Goal: Information Seeking & Learning: Learn about a topic

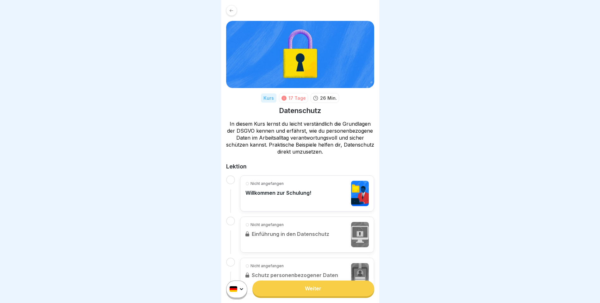
click at [322, 294] on link "Weiter" at bounding box center [314, 288] width 122 height 16
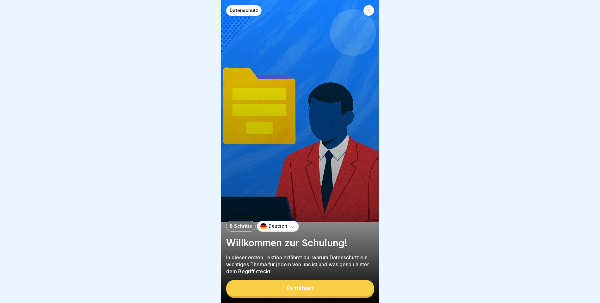
click at [301, 291] on div "Fortfahren" at bounding box center [300, 288] width 27 height 6
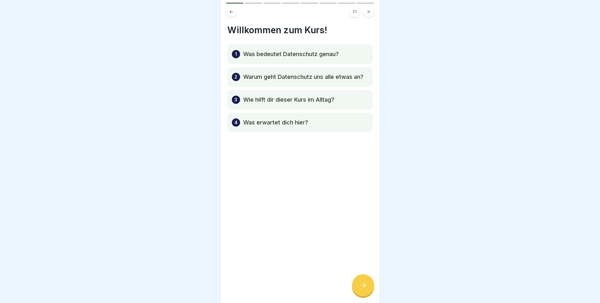
click at [367, 289] on icon at bounding box center [363, 285] width 8 height 8
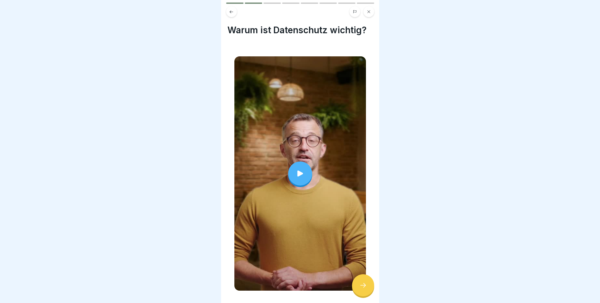
click at [301, 169] on icon at bounding box center [300, 173] width 9 height 9
click at [359, 291] on div at bounding box center [363, 285] width 22 height 22
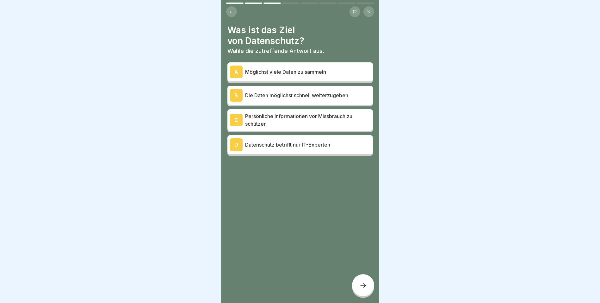
click at [283, 119] on p "Persönliche Informationen vor Missbrauch zu schützen" at bounding box center [307, 119] width 125 height 15
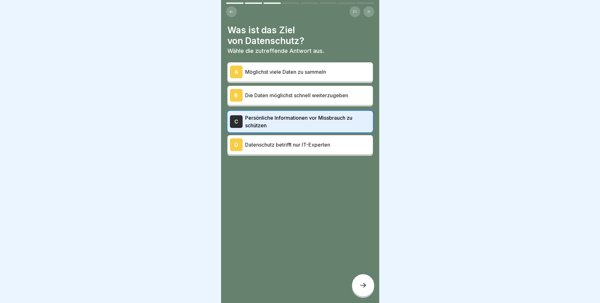
click at [366, 289] on icon at bounding box center [363, 285] width 8 height 8
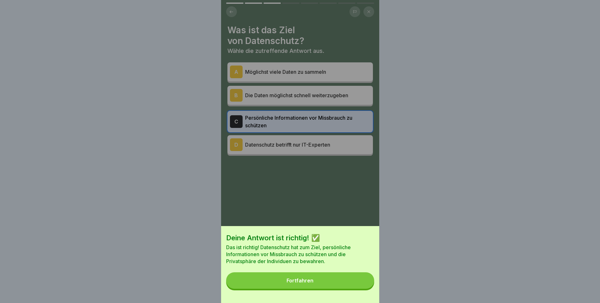
click at [340, 289] on button "Fortfahren" at bounding box center [300, 280] width 148 height 16
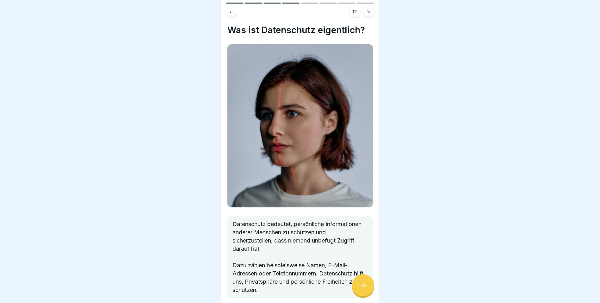
click at [361, 288] on icon at bounding box center [363, 285] width 8 height 8
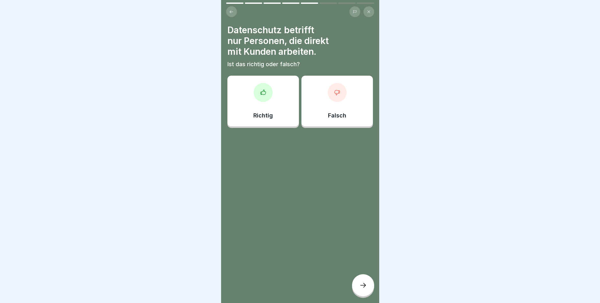
click at [345, 101] on div "Falsch" at bounding box center [338, 101] width 72 height 51
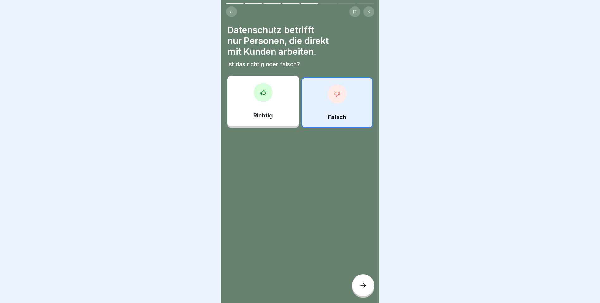
click at [368, 290] on div at bounding box center [363, 285] width 22 height 22
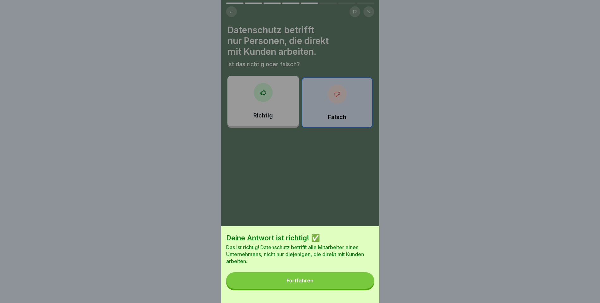
click at [333, 283] on button "Fortfahren" at bounding box center [300, 280] width 148 height 16
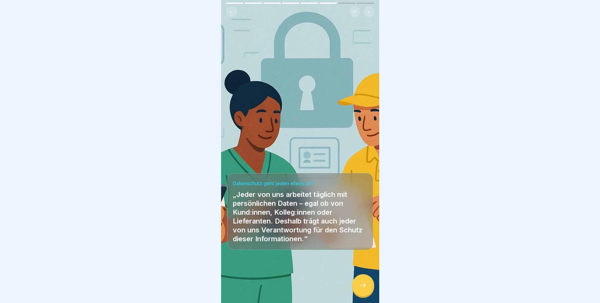
click at [363, 289] on icon at bounding box center [363, 285] width 8 height 8
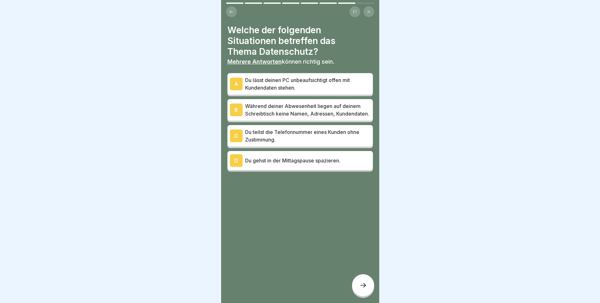
click at [249, 82] on p "Du lässt deinen PC unbeaufsichtigt offen mit Kundendaten stehen." at bounding box center [307, 83] width 125 height 15
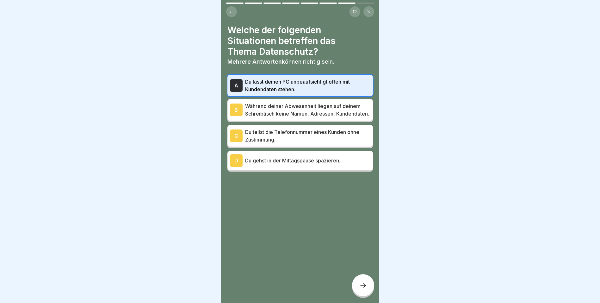
click at [239, 142] on div "C" at bounding box center [236, 135] width 13 height 13
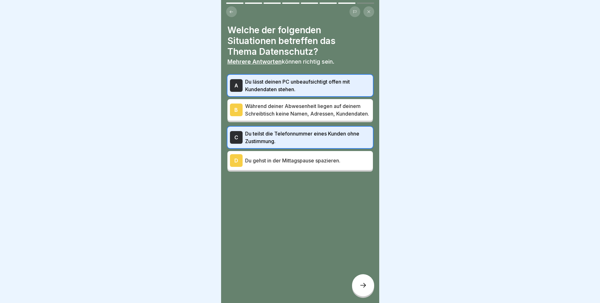
click at [366, 295] on div at bounding box center [363, 285] width 22 height 22
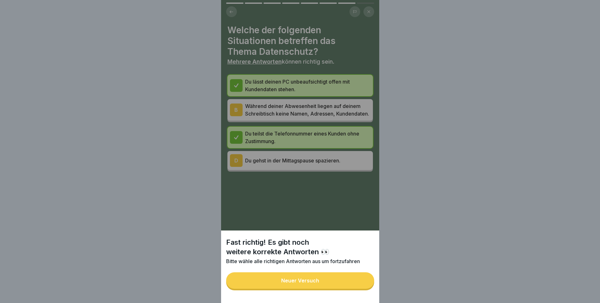
click at [319, 288] on button "Neuer Versuch" at bounding box center [300, 280] width 148 height 16
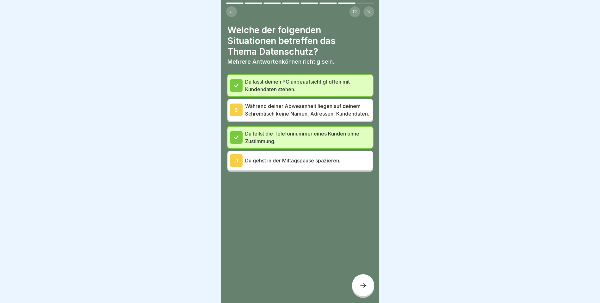
click at [257, 116] on p "Während deiner Abwesenheit liegen auf deinem Schreibtisch keine Namen, Adressen…" at bounding box center [307, 109] width 125 height 15
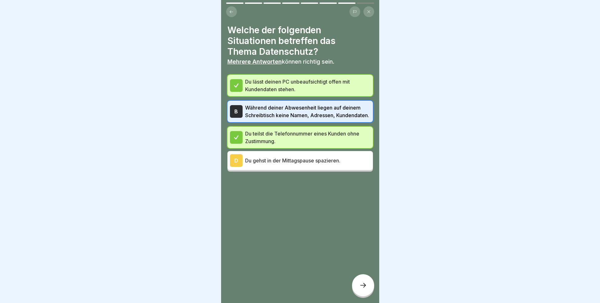
click at [361, 289] on icon at bounding box center [363, 285] width 8 height 8
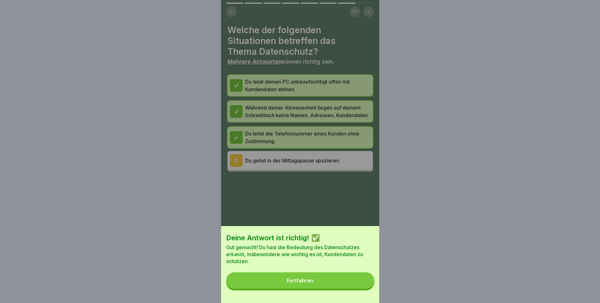
click at [350, 288] on button "Fortfahren" at bounding box center [300, 280] width 148 height 16
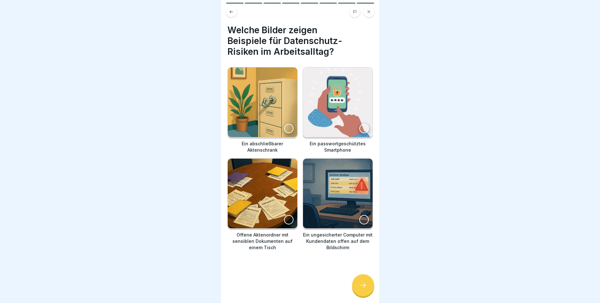
click at [359, 217] on div at bounding box center [363, 219] width 9 height 9
click at [285, 215] on div at bounding box center [288, 219] width 9 height 9
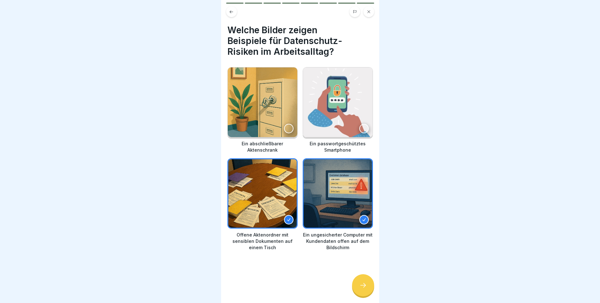
click at [368, 289] on div at bounding box center [363, 285] width 22 height 22
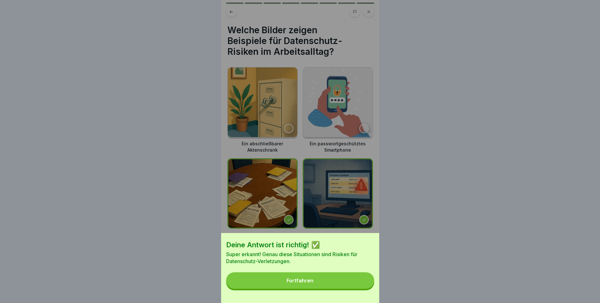
click at [342, 285] on button "Fortfahren" at bounding box center [300, 280] width 148 height 16
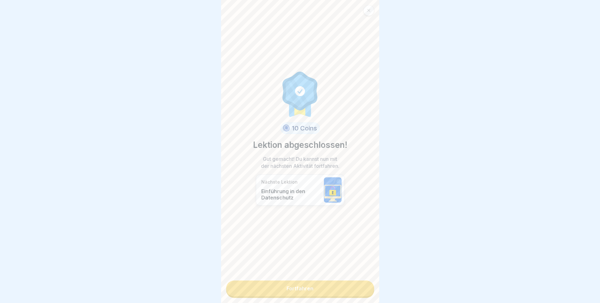
click at [307, 285] on link "Fortfahren" at bounding box center [300, 288] width 148 height 16
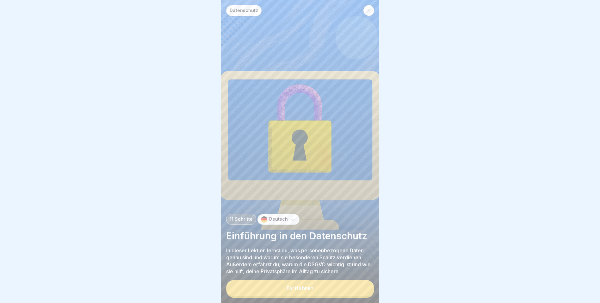
click at [316, 292] on button "Fortfahren" at bounding box center [300, 288] width 148 height 16
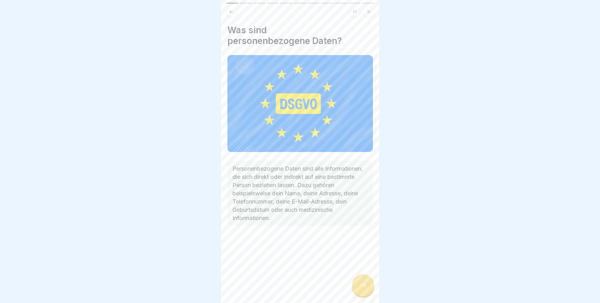
click at [367, 287] on div at bounding box center [363, 285] width 22 height 22
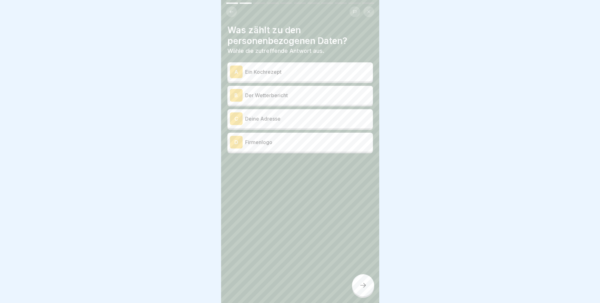
click at [247, 116] on p "Deine Adresse" at bounding box center [307, 119] width 125 height 8
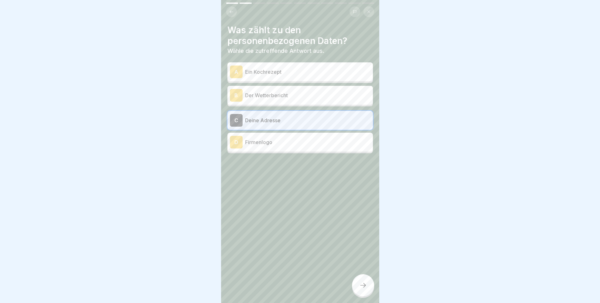
click at [368, 291] on div at bounding box center [363, 285] width 22 height 22
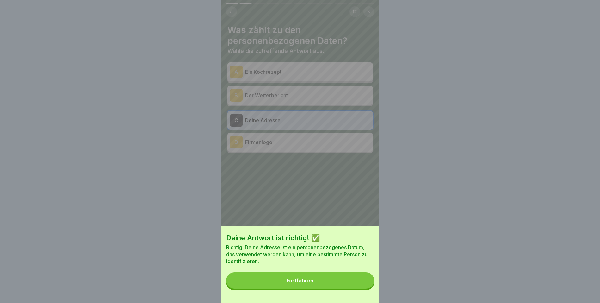
click at [331, 281] on button "Fortfahren" at bounding box center [300, 280] width 148 height 16
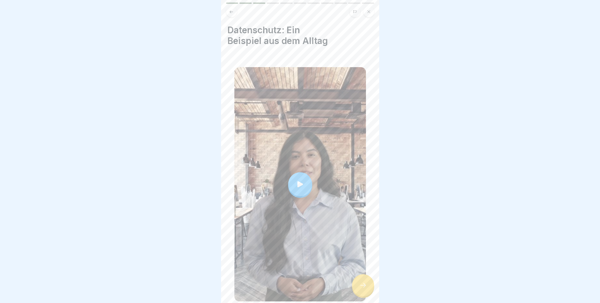
click at [304, 183] on div at bounding box center [300, 184] width 24 height 24
click at [364, 289] on icon at bounding box center [363, 285] width 8 height 8
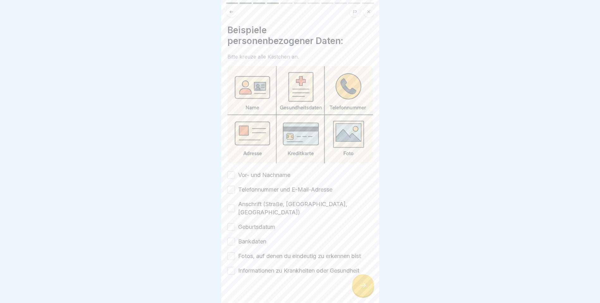
click at [257, 93] on img at bounding box center [301, 114] width 146 height 97
click at [233, 171] on button "Vor- und Nachname" at bounding box center [232, 175] width 8 height 8
click at [236, 187] on div "Telefonnummer und E-Mail-Adresse" at bounding box center [280, 189] width 105 height 8
click at [231, 188] on button "Telefonnummer und E-Mail-Adresse" at bounding box center [232, 190] width 8 height 8
click at [231, 204] on button "Anschrift (Straße, [GEOGRAPHIC_DATA], [GEOGRAPHIC_DATA])" at bounding box center [232, 208] width 8 height 8
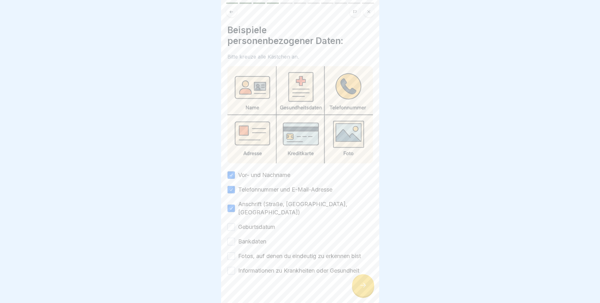
click at [232, 223] on button "Geburtsdatum" at bounding box center [232, 227] width 8 height 8
click at [229, 238] on button "Bankdaten" at bounding box center [232, 242] width 8 height 8
click at [232, 252] on button "Fotos, auf denen du eindeutig zu erkennen bist" at bounding box center [232, 256] width 8 height 8
click at [234, 267] on button "Informationen zu Krankheiten oder Gesundheit" at bounding box center [232, 271] width 8 height 8
click at [360, 286] on div at bounding box center [363, 285] width 22 height 22
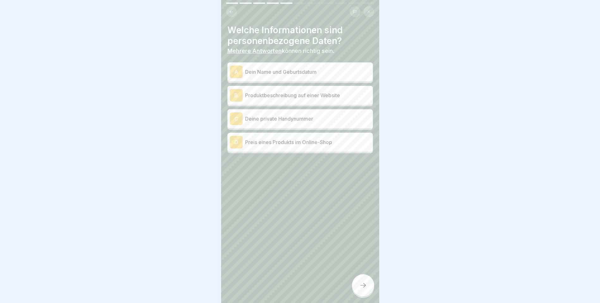
click at [240, 70] on div "A" at bounding box center [236, 72] width 13 height 13
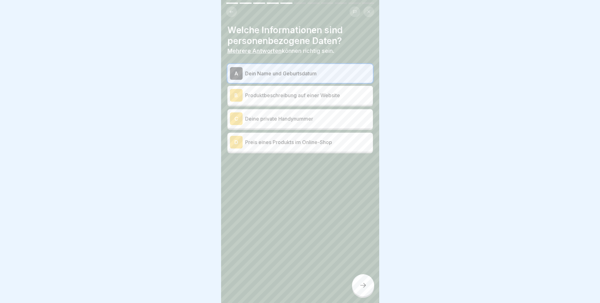
click at [238, 117] on div "C" at bounding box center [236, 118] width 13 height 13
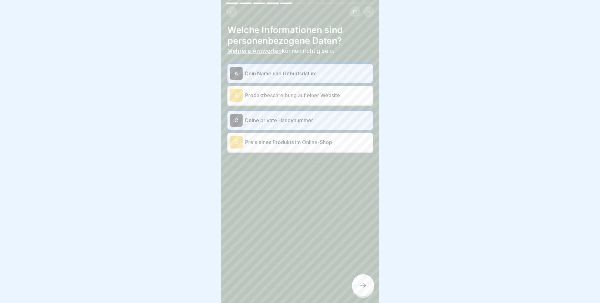
click at [363, 285] on div at bounding box center [363, 285] width 22 height 22
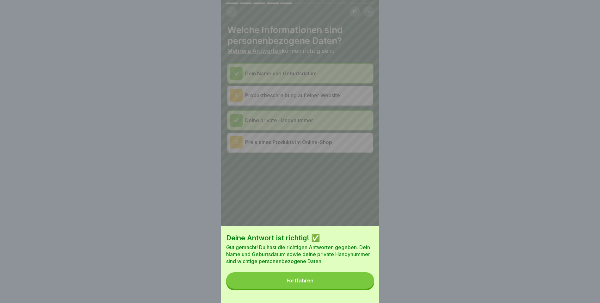
click at [338, 279] on button "Fortfahren" at bounding box center [300, 280] width 148 height 16
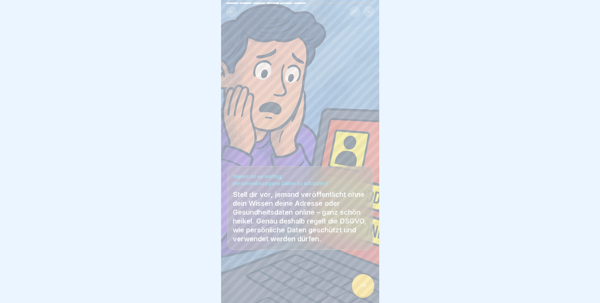
click at [353, 286] on div at bounding box center [363, 285] width 22 height 22
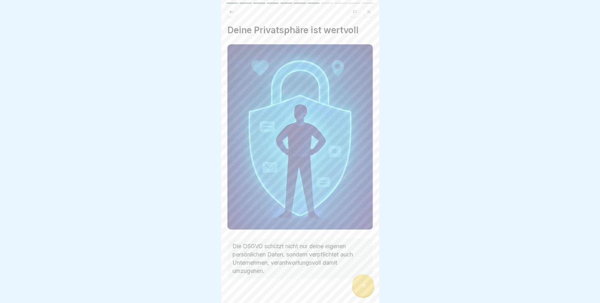
click at [359, 288] on icon at bounding box center [363, 285] width 8 height 8
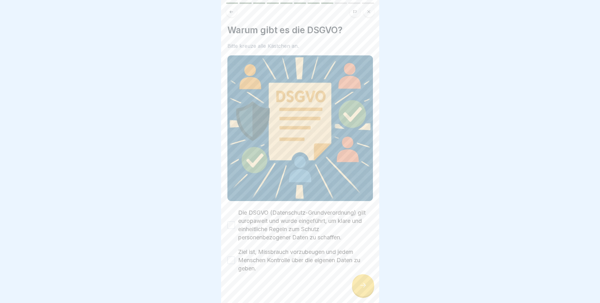
click at [232, 221] on button "Die DSGVO (Datenschutz-Grundverordnung) gilt europaweit und wurde eingeführt, u…" at bounding box center [232, 225] width 8 height 8
click at [231, 258] on button "Ziel ist, Missbrauch vorzubeugen und jedem Menschen Kontrolle über die eigenen …" at bounding box center [232, 260] width 8 height 8
click at [366, 294] on div at bounding box center [363, 285] width 22 height 22
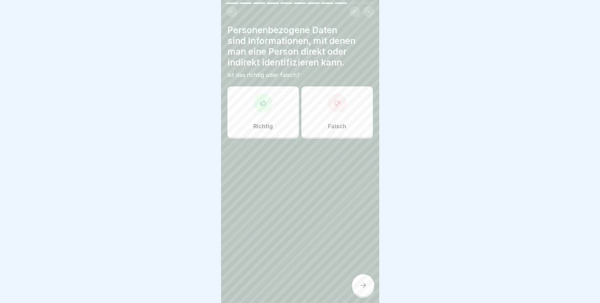
click at [262, 112] on div at bounding box center [263, 103] width 19 height 19
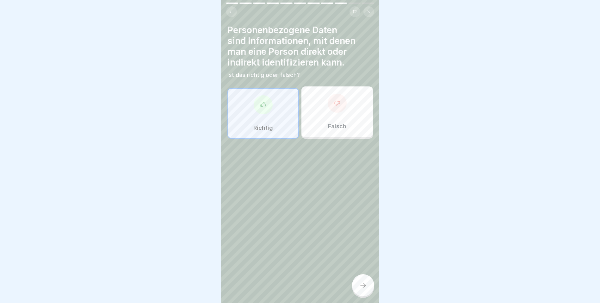
click at [365, 287] on icon at bounding box center [363, 285] width 6 height 4
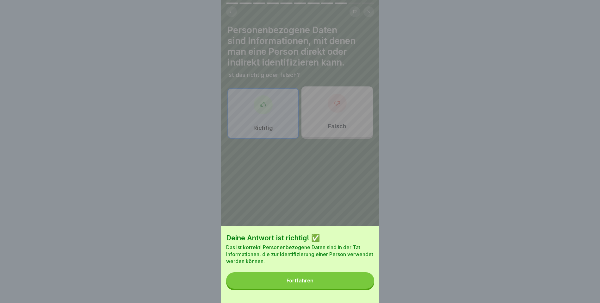
click at [323, 278] on button "Fortfahren" at bounding box center [300, 280] width 148 height 16
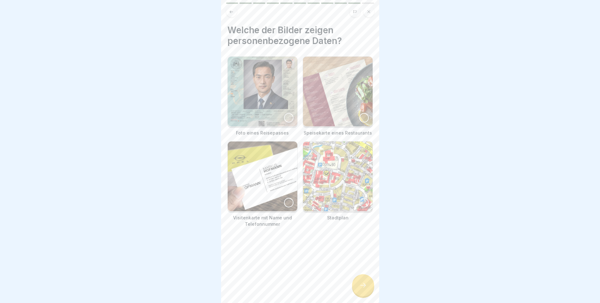
click at [284, 113] on div at bounding box center [288, 117] width 9 height 9
click at [288, 198] on div at bounding box center [288, 202] width 9 height 9
click at [365, 287] on icon at bounding box center [363, 285] width 8 height 8
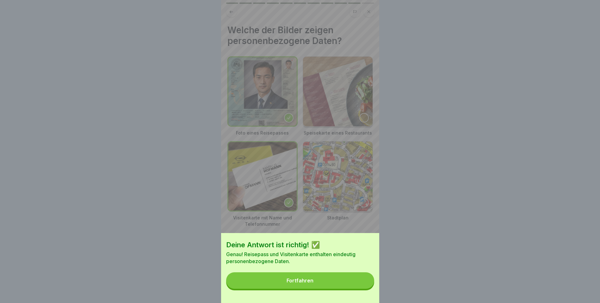
click at [334, 289] on button "Fortfahren" at bounding box center [300, 280] width 148 height 16
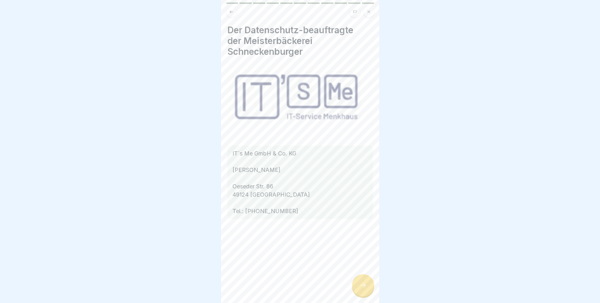
click at [364, 287] on icon at bounding box center [363, 285] width 8 height 8
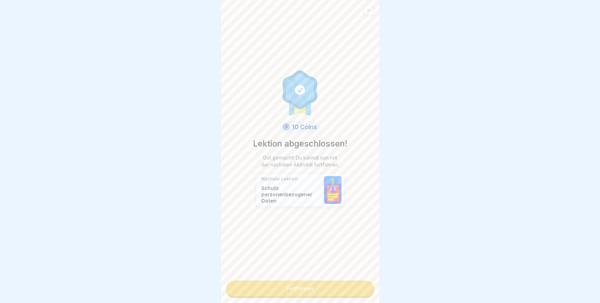
click at [303, 287] on link "Fortfahren" at bounding box center [300, 288] width 148 height 16
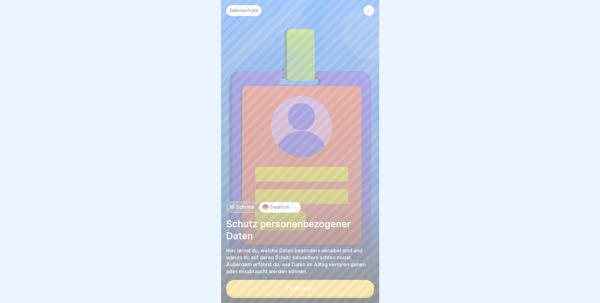
click at [301, 291] on div "Fortfahren" at bounding box center [300, 288] width 27 height 6
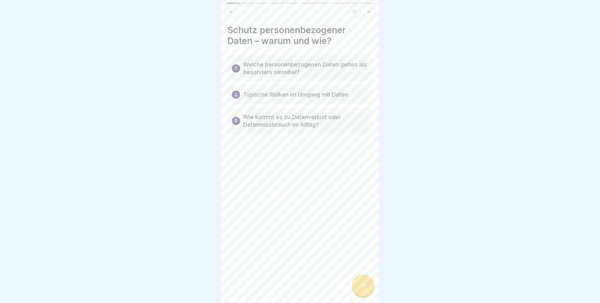
click at [363, 287] on icon at bounding box center [363, 285] width 8 height 8
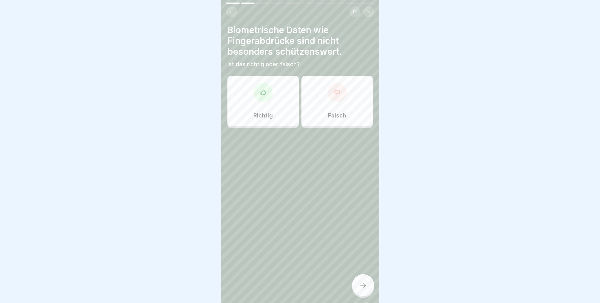
click at [348, 104] on div "Falsch" at bounding box center [338, 101] width 72 height 51
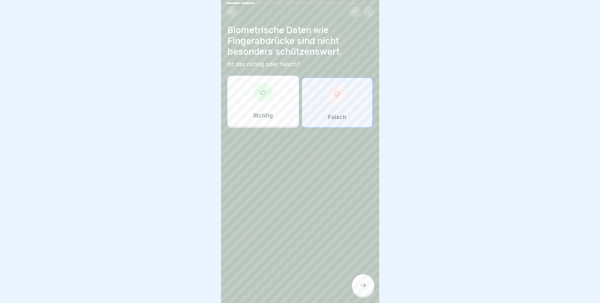
click at [360, 289] on icon at bounding box center [363, 285] width 8 height 8
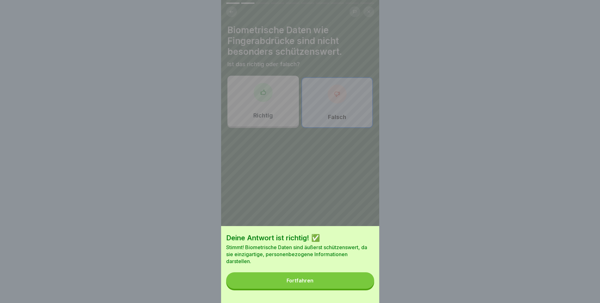
click at [333, 288] on button "Fortfahren" at bounding box center [300, 280] width 148 height 16
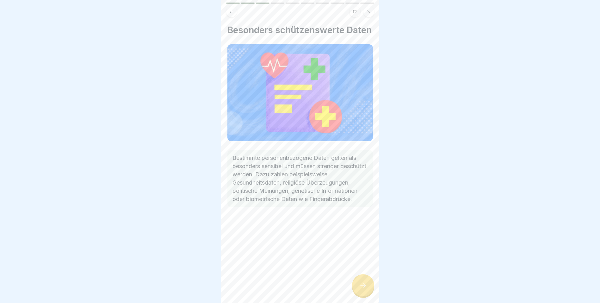
click at [364, 294] on div at bounding box center [363, 285] width 22 height 22
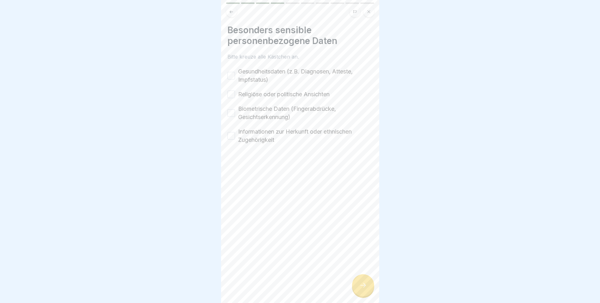
click at [231, 73] on button "Gesundheitsdaten (z.B. Diagnosen, Atteste, Impfstatus)" at bounding box center [232, 76] width 8 height 8
click at [235, 97] on div "Religiöse oder politische Ansichten" at bounding box center [279, 94] width 102 height 8
click at [234, 96] on button "Religiöse oder politische Ansichten" at bounding box center [232, 95] width 8 height 8
click at [236, 111] on div "Biometrische Daten (Fingerabdrücke, Gesichtserkennung)" at bounding box center [301, 113] width 146 height 16
click at [234, 114] on button "Biometrische Daten (Fingerabdrücke, Gesichtserkennung)" at bounding box center [232, 113] width 8 height 8
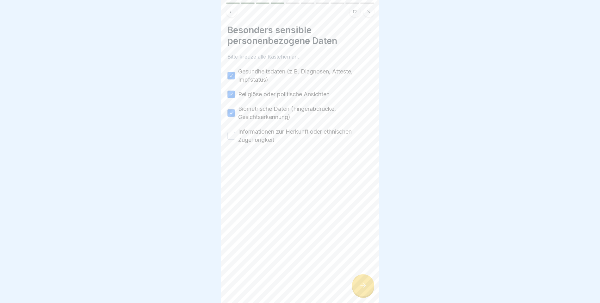
click at [234, 134] on button "Informationen zur Herkunft oder ethnischen Zugehörigkeit" at bounding box center [232, 136] width 8 height 8
drag, startPoint x: 366, startPoint y: 296, endPoint x: 363, endPoint y: 293, distance: 3.6
click at [366, 295] on div at bounding box center [363, 285] width 22 height 22
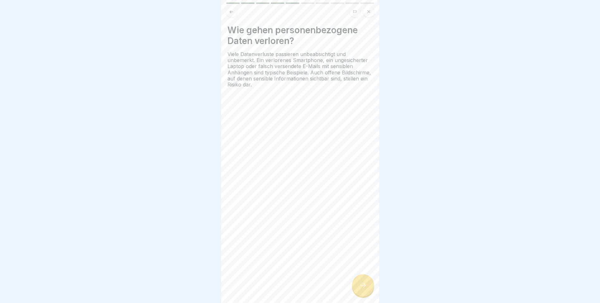
click at [365, 287] on icon at bounding box center [363, 285] width 8 height 8
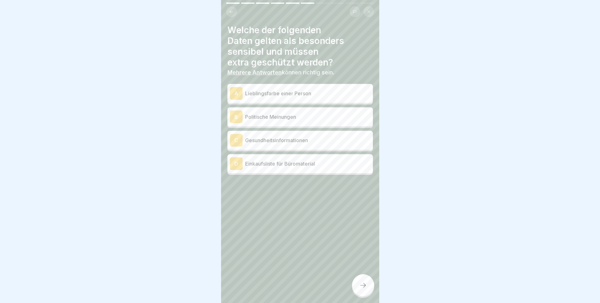
click at [237, 136] on div "C" at bounding box center [236, 140] width 13 height 13
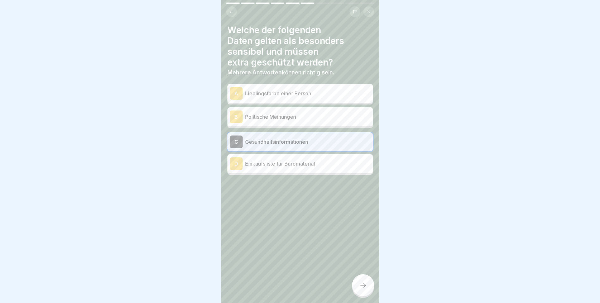
click at [241, 115] on div "B" at bounding box center [236, 116] width 13 height 13
click at [364, 287] on icon at bounding box center [363, 285] width 8 height 8
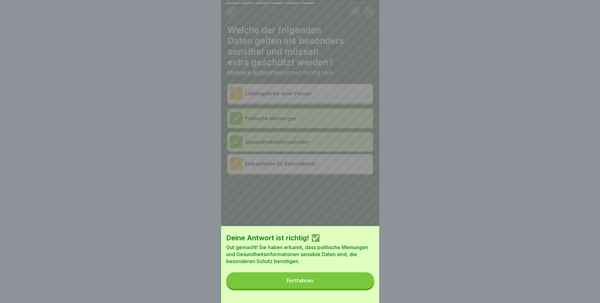
click at [343, 280] on button "Fortfahren" at bounding box center [300, 280] width 148 height 16
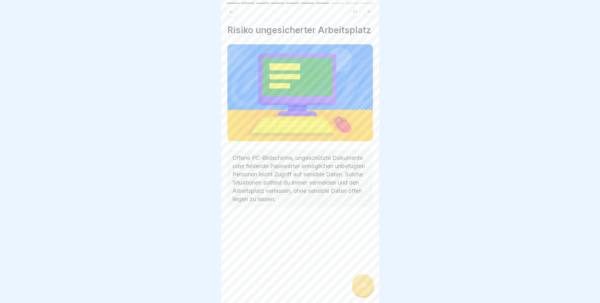
click at [361, 287] on icon at bounding box center [363, 285] width 6 height 4
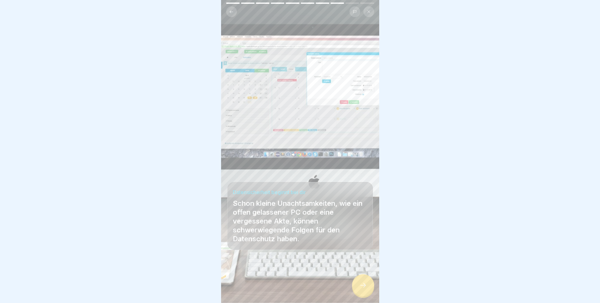
click at [361, 289] on icon at bounding box center [363, 285] width 8 height 8
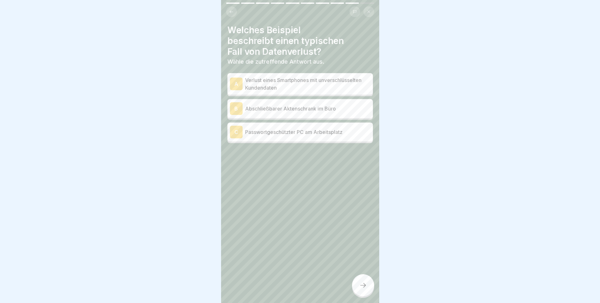
click at [242, 82] on div "A" at bounding box center [236, 84] width 13 height 13
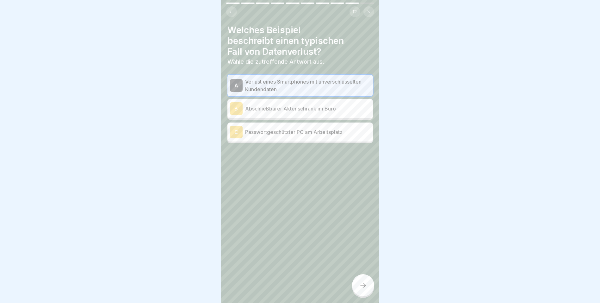
click at [368, 291] on div at bounding box center [363, 285] width 22 height 22
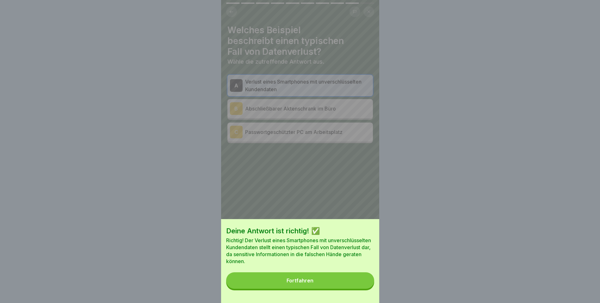
click at [334, 283] on button "Fortfahren" at bounding box center [300, 280] width 148 height 16
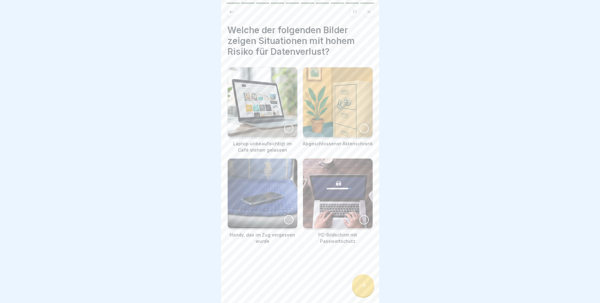
click at [285, 128] on div at bounding box center [288, 128] width 9 height 9
click at [286, 215] on div at bounding box center [288, 219] width 9 height 9
click at [371, 289] on div at bounding box center [363, 285] width 22 height 22
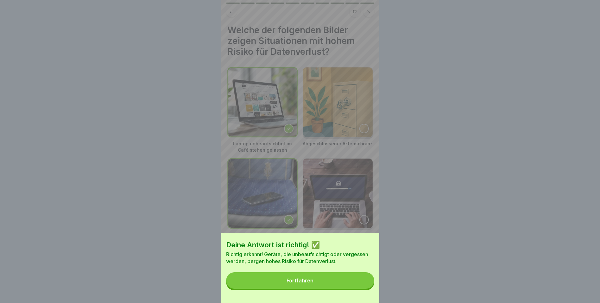
click at [351, 283] on button "Fortfahren" at bounding box center [300, 280] width 148 height 16
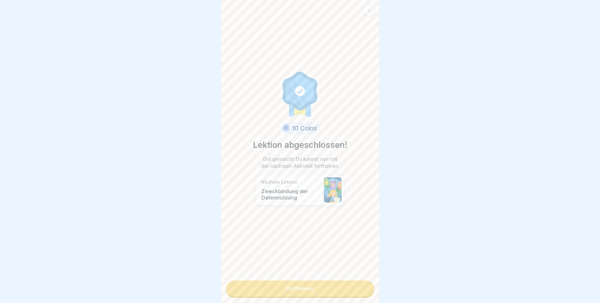
click at [317, 290] on link "Fortfahren" at bounding box center [300, 288] width 148 height 16
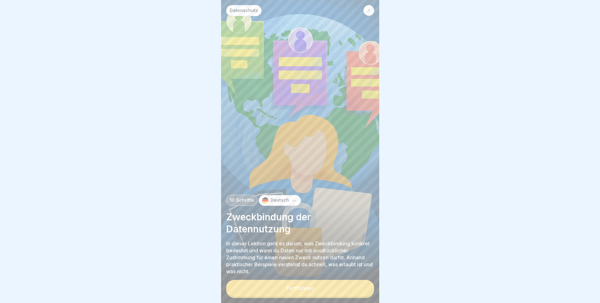
click at [306, 291] on div "Fortfahren" at bounding box center [300, 288] width 27 height 6
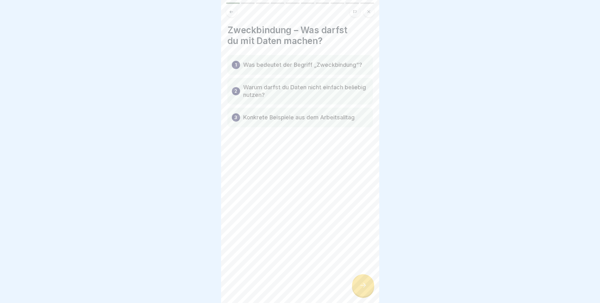
click at [367, 290] on div at bounding box center [363, 285] width 22 height 22
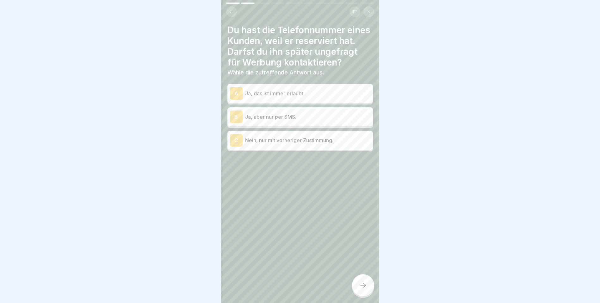
click at [252, 144] on p "Nein, nur mit vorheriger Zustimmung." at bounding box center [307, 140] width 125 height 8
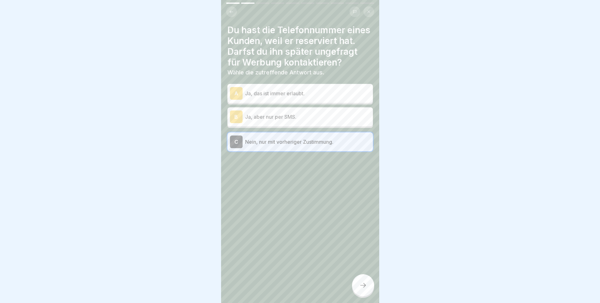
click at [363, 289] on icon at bounding box center [363, 285] width 8 height 8
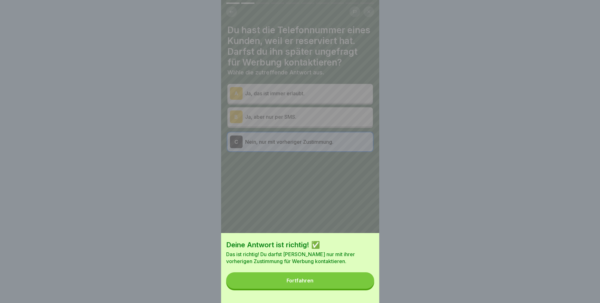
click at [353, 285] on button "Fortfahren" at bounding box center [300, 280] width 148 height 16
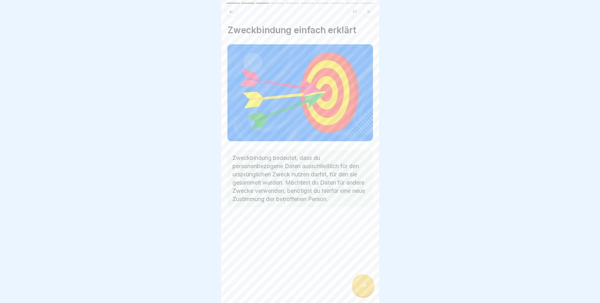
click at [365, 289] on icon at bounding box center [363, 285] width 8 height 8
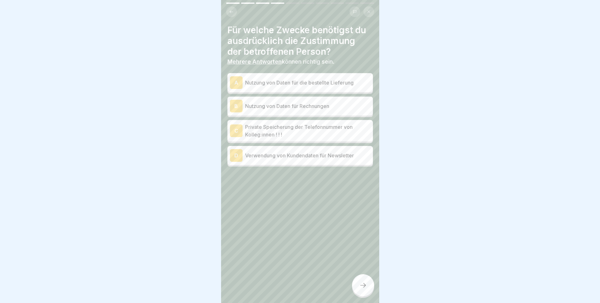
click at [242, 127] on div "C" at bounding box center [236, 130] width 13 height 13
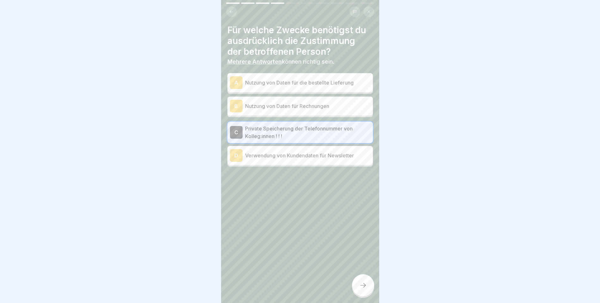
click at [239, 151] on div "D" at bounding box center [236, 155] width 13 height 13
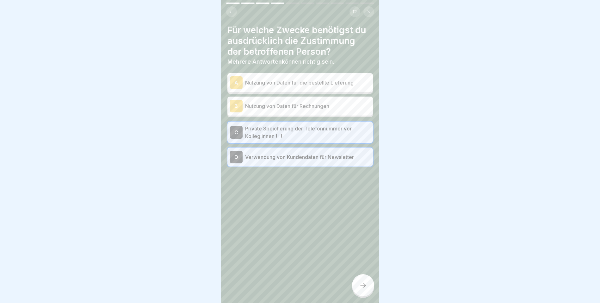
click at [362, 289] on icon at bounding box center [363, 285] width 8 height 8
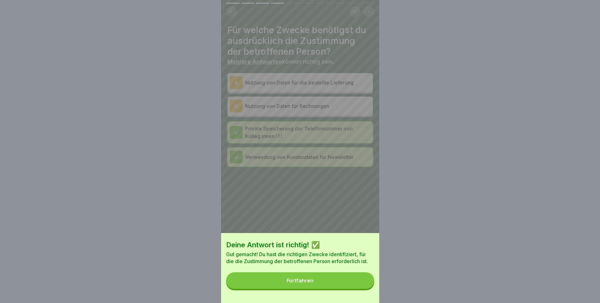
click at [343, 283] on button "Fortfahren" at bounding box center [300, 280] width 148 height 16
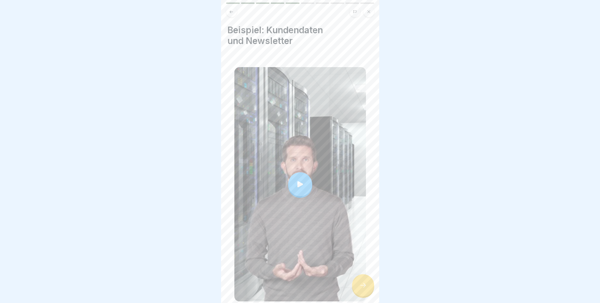
click at [307, 184] on div at bounding box center [300, 184] width 24 height 24
click at [360, 294] on div at bounding box center [363, 285] width 22 height 22
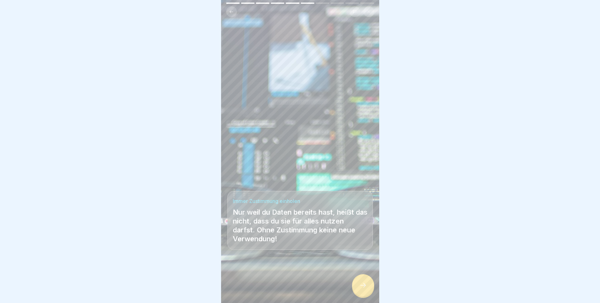
click at [367, 291] on div at bounding box center [363, 285] width 22 height 22
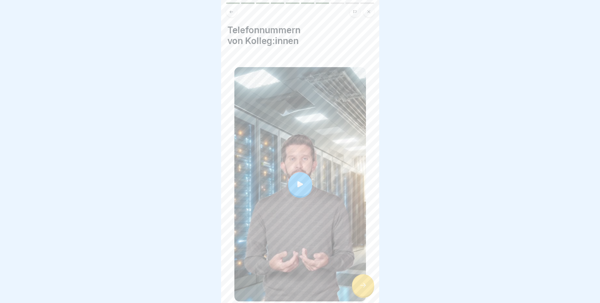
click at [298, 180] on icon at bounding box center [300, 184] width 9 height 9
click at [364, 289] on icon at bounding box center [363, 285] width 8 height 8
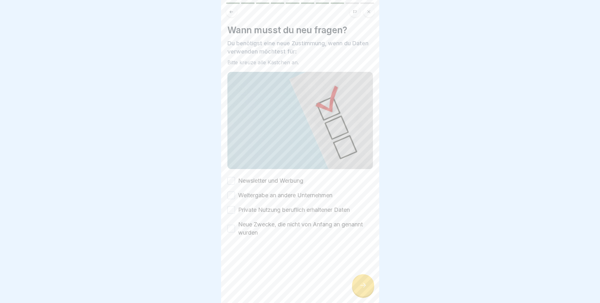
click at [231, 177] on button "Newsletter und Werbung" at bounding box center [232, 181] width 8 height 8
click at [234, 193] on button "Weitergabe an andere Unternehmen" at bounding box center [232, 195] width 8 height 8
click at [233, 208] on button "Private Nutzung beruflich erhaltener Daten" at bounding box center [232, 210] width 8 height 8
click at [233, 225] on button "Neue Zwecke, die nicht von Anfang an genannt wurden" at bounding box center [232, 229] width 8 height 8
click at [366, 289] on icon at bounding box center [363, 285] width 8 height 8
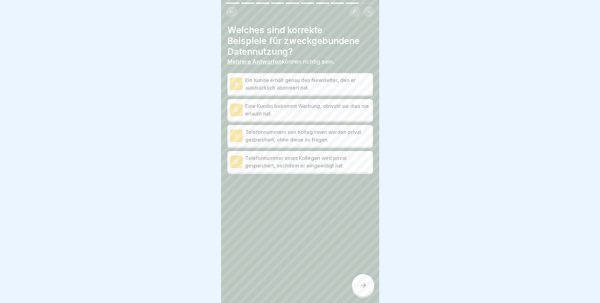
click at [239, 82] on div "A" at bounding box center [236, 84] width 13 height 13
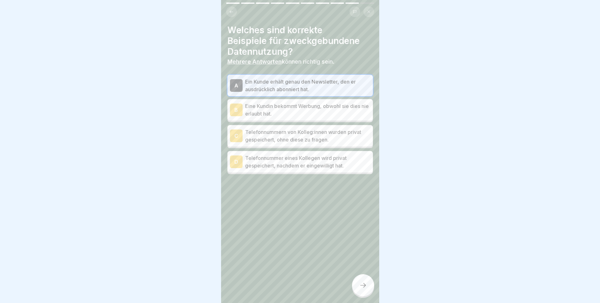
click at [249, 162] on p "Telefonnummer eines Kollegen wird privat gespeichert, nachdem er eingewilligt h…" at bounding box center [307, 161] width 125 height 15
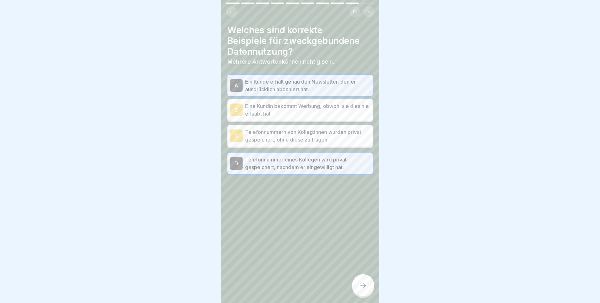
click at [363, 289] on icon at bounding box center [363, 285] width 8 height 8
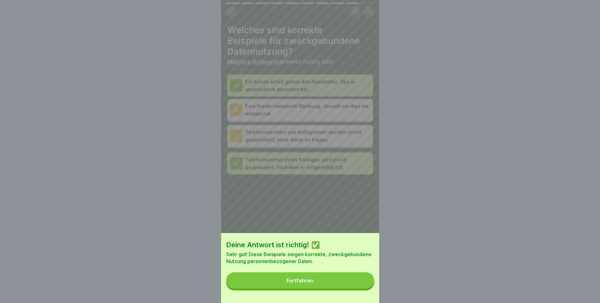
click at [336, 289] on button "Fortfahren" at bounding box center [300, 280] width 148 height 16
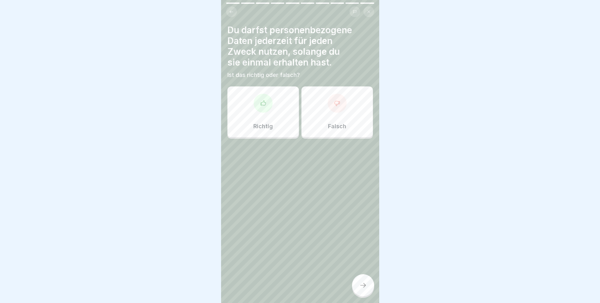
click at [336, 123] on p "Falsch" at bounding box center [337, 126] width 18 height 7
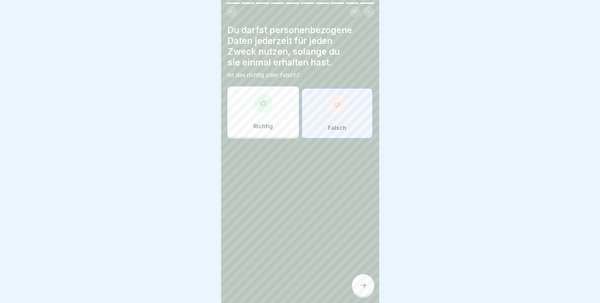
click at [366, 285] on div at bounding box center [363, 285] width 22 height 22
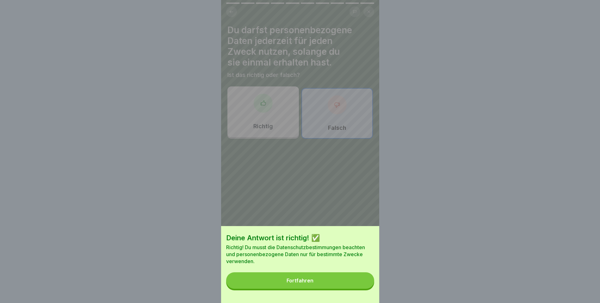
click at [342, 286] on button "Fortfahren" at bounding box center [300, 280] width 148 height 16
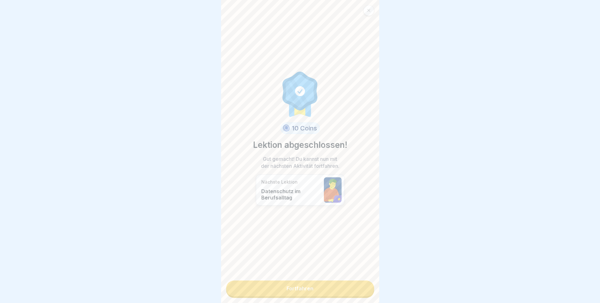
click at [292, 289] on link "Fortfahren" at bounding box center [300, 288] width 148 height 16
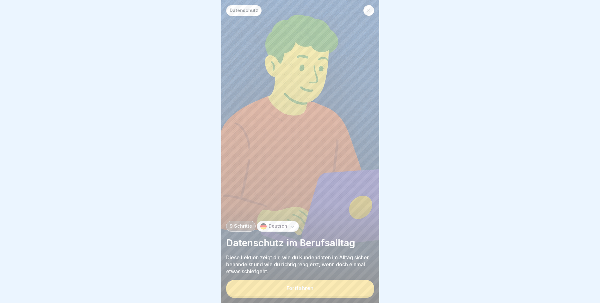
click at [305, 291] on div "Fortfahren" at bounding box center [300, 288] width 27 height 6
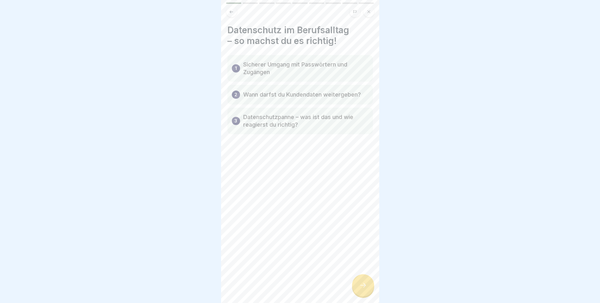
click at [362, 289] on icon at bounding box center [363, 285] width 8 height 8
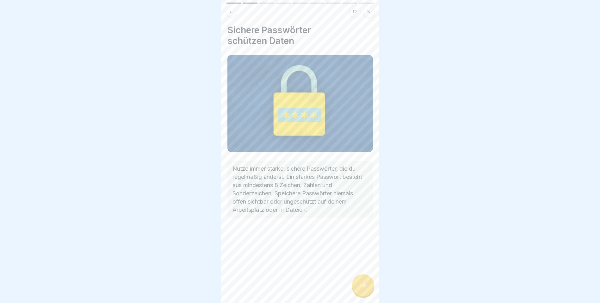
click at [365, 287] on icon at bounding box center [363, 285] width 6 height 4
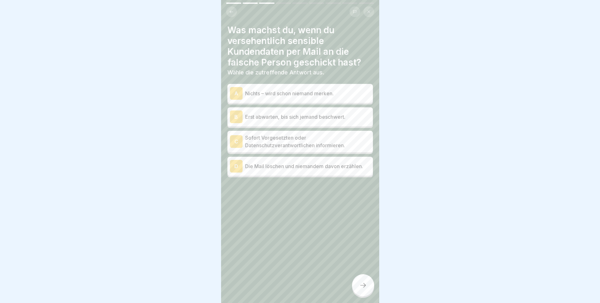
click at [246, 141] on p "Sofort Vorgesetzten oder Datenschutzverantwortlichen informieren." at bounding box center [307, 141] width 125 height 15
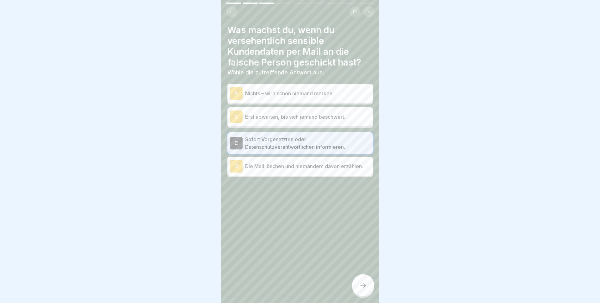
click at [364, 289] on icon at bounding box center [363, 285] width 8 height 8
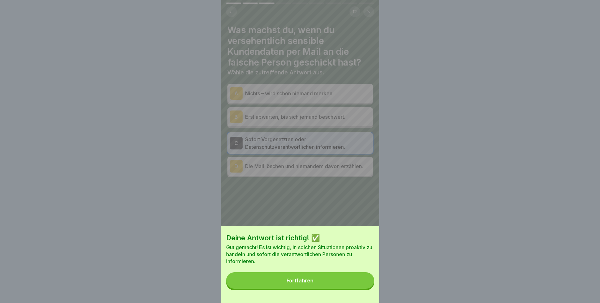
click at [325, 283] on button "Fortfahren" at bounding box center [300, 280] width 148 height 16
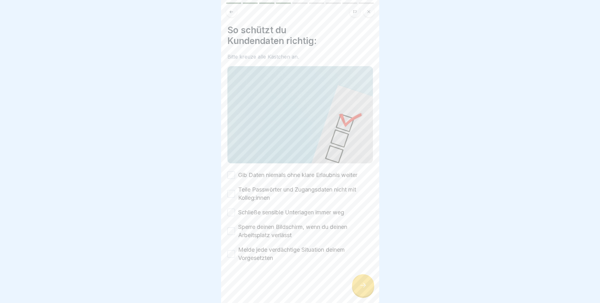
click at [233, 171] on button "Gib Daten niemals ohne klare Erlaubnis weiter" at bounding box center [232, 175] width 8 height 8
click at [231, 190] on button "Teile Passwörter und Zugangsdaten nicht mit Kolleg:innen" at bounding box center [232, 194] width 8 height 8
click at [230, 209] on button "Schließe sensible Unterlagen immer weg" at bounding box center [232, 213] width 8 height 8
click at [231, 228] on button "Sperre deinen Bildschirm, wenn du deinen Arbeitsplatz verlässt" at bounding box center [232, 231] width 8 height 8
click at [231, 250] on button "Melde jede verdächtige Situation deinem Vorgesetzten" at bounding box center [232, 254] width 8 height 8
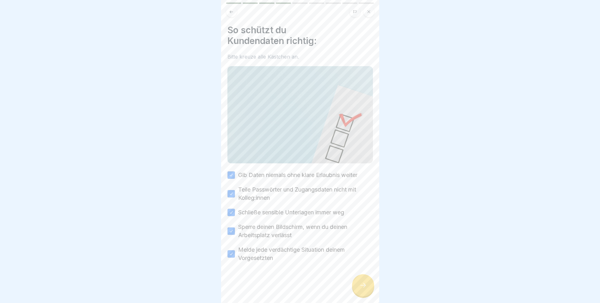
click at [366, 289] on icon at bounding box center [363, 285] width 8 height 8
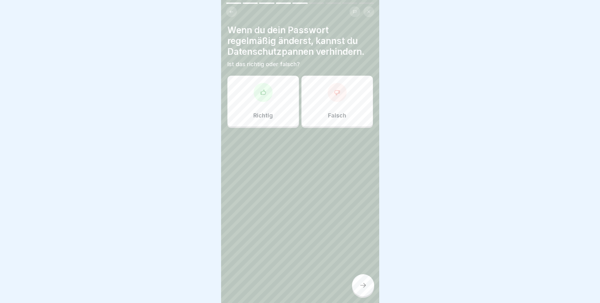
click at [259, 115] on p "Richtig" at bounding box center [263, 115] width 20 height 7
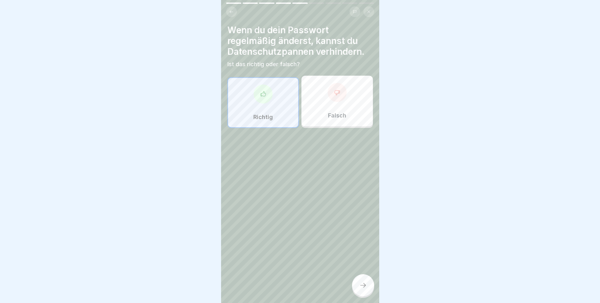
click at [366, 288] on icon at bounding box center [363, 285] width 8 height 8
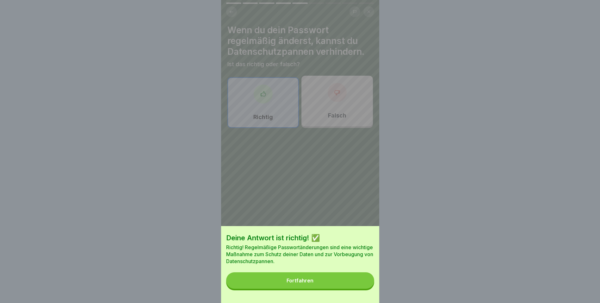
click at [344, 285] on button "Fortfahren" at bounding box center [300, 280] width 148 height 16
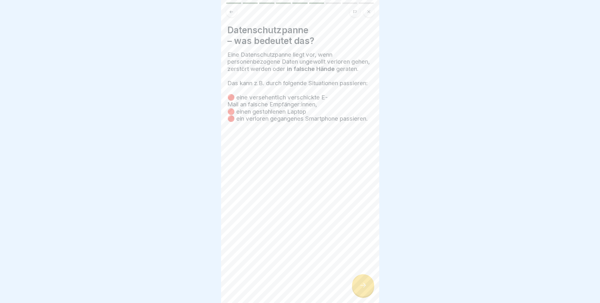
click at [363, 289] on icon at bounding box center [363, 285] width 8 height 8
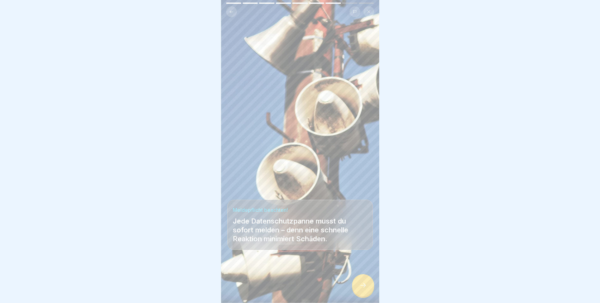
click at [359, 293] on div at bounding box center [363, 285] width 22 height 22
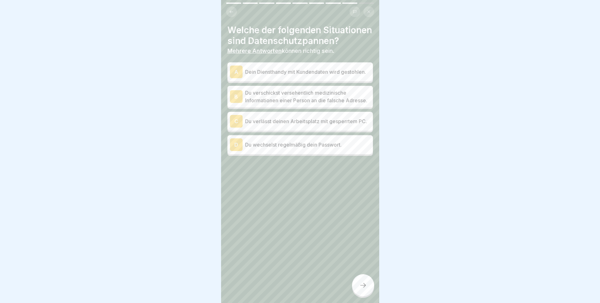
click at [246, 76] on p "Dein Diensthandy mit Kundendaten wird gestohlen." at bounding box center [307, 72] width 125 height 8
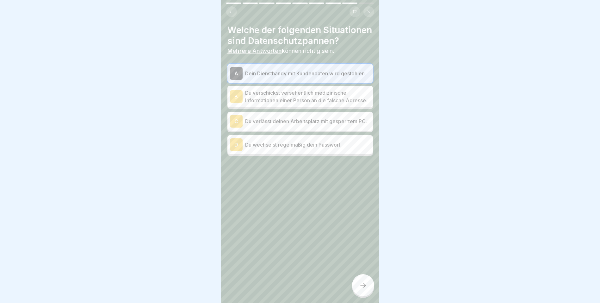
click at [248, 104] on p "Du verschickst versehentlich medizinische Informationen einer Person an die fal…" at bounding box center [307, 96] width 125 height 15
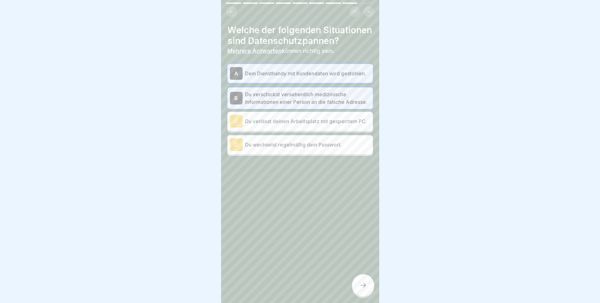
click at [366, 287] on icon at bounding box center [363, 285] width 8 height 8
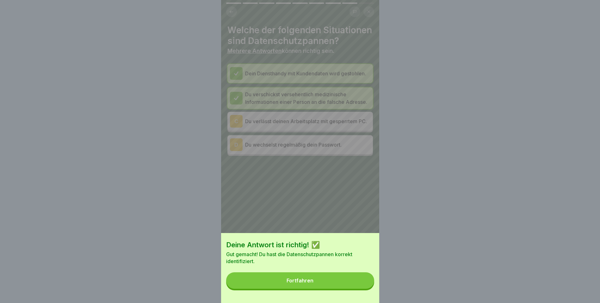
click at [317, 277] on div "Deine Antwort ist richtig! ✅ Gut gemacht! Du hast die Datenschutzpannen korrekt…" at bounding box center [300, 268] width 158 height 70
click at [317, 282] on button "Fortfahren" at bounding box center [300, 280] width 148 height 16
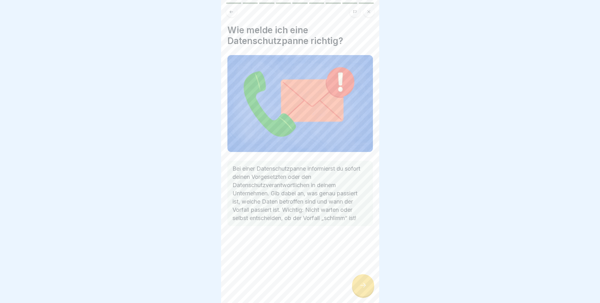
click at [363, 289] on icon at bounding box center [363, 285] width 8 height 8
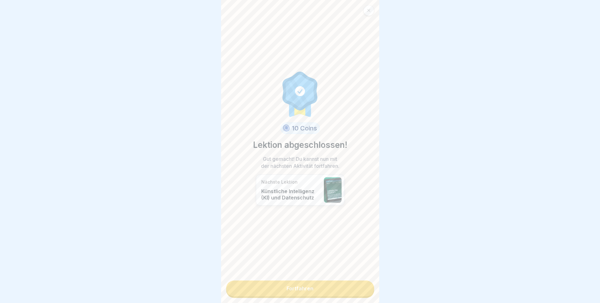
click at [322, 288] on link "Fortfahren" at bounding box center [300, 288] width 148 height 16
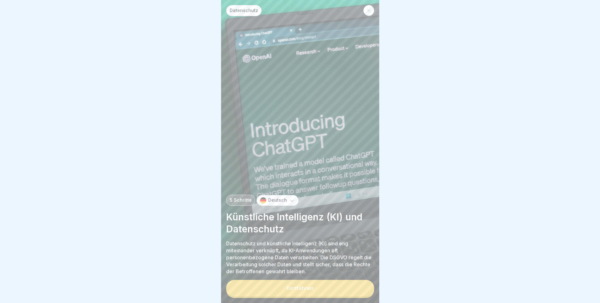
click at [314, 292] on button "Fortfahren" at bounding box center [300, 288] width 148 height 16
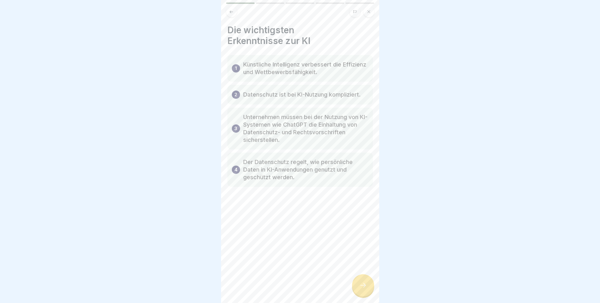
click at [368, 288] on div at bounding box center [363, 285] width 22 height 22
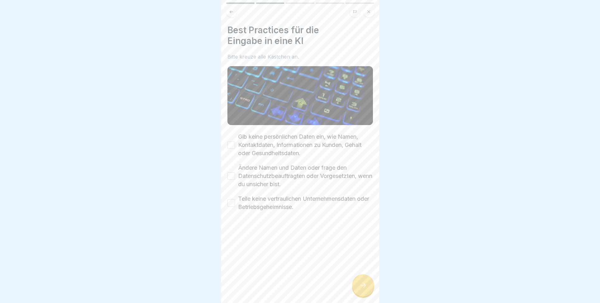
click at [230, 141] on button "Gib keine persönlichen Daten ein, wie Namen, Kontaktdaten, Informationen zu Kun…" at bounding box center [232, 145] width 8 height 8
click at [231, 172] on button "Ändere Namen und Daten oder frage den Datenschutzbeauftragten oder Vorgesetzten…" at bounding box center [232, 176] width 8 height 8
click at [232, 200] on button "Teile keine vertraulichen Unternehmensdaten oder Betriebsgeheimnisse." at bounding box center [232, 203] width 8 height 8
click at [362, 284] on div at bounding box center [363, 285] width 22 height 22
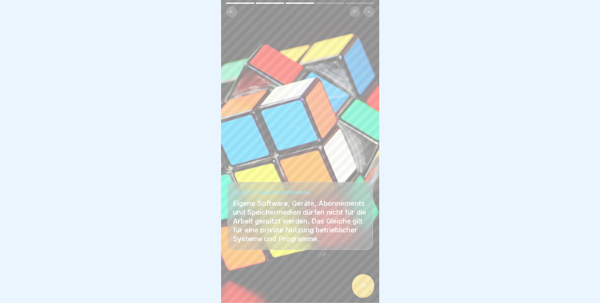
click at [363, 296] on div at bounding box center [363, 285] width 22 height 22
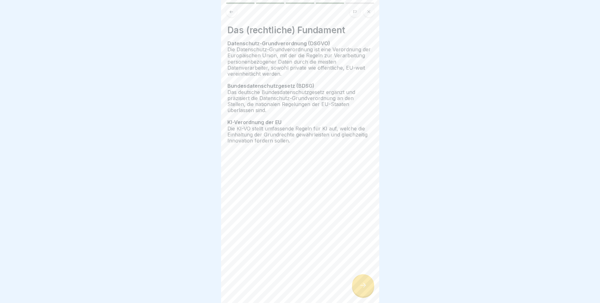
click at [365, 294] on div at bounding box center [363, 285] width 22 height 22
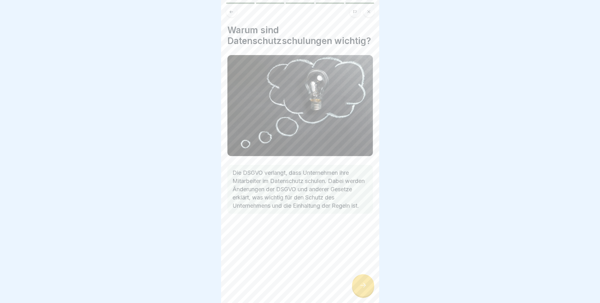
click at [363, 289] on icon at bounding box center [363, 285] width 8 height 8
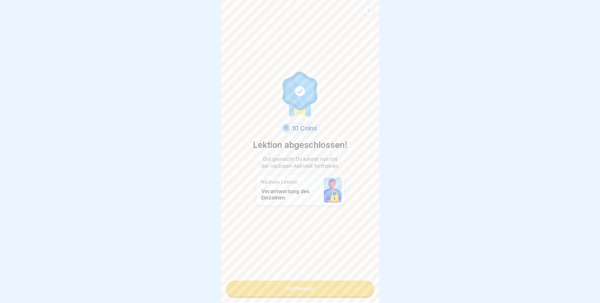
click at [308, 290] on link "Fortfahren" at bounding box center [300, 288] width 148 height 16
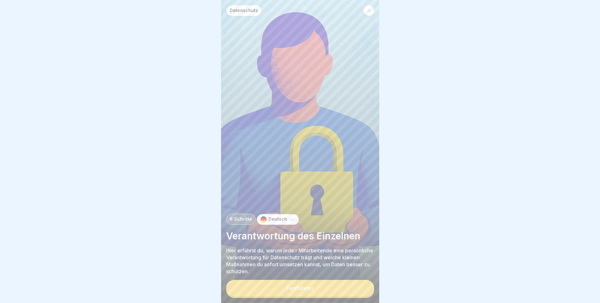
click at [301, 291] on div "Fortfahren" at bounding box center [300, 288] width 27 height 6
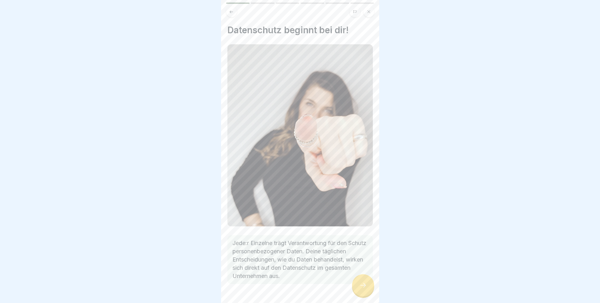
click at [361, 289] on icon at bounding box center [363, 285] width 8 height 8
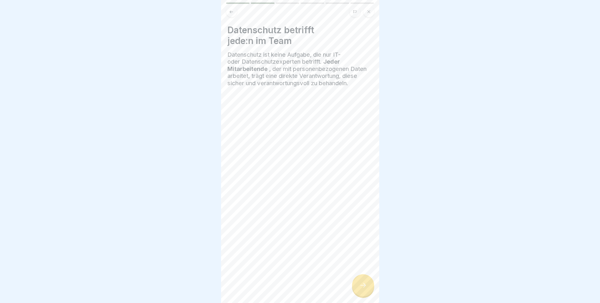
click at [361, 289] on icon at bounding box center [363, 285] width 8 height 8
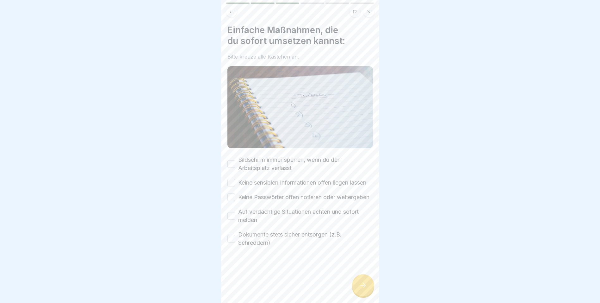
click at [230, 160] on button "Bildschirm immer sperren, wenn du den Arbeitsplatz verlässt" at bounding box center [232, 164] width 8 height 8
click at [234, 182] on button "Keine sensiblen Informationen offen liegen lassen" at bounding box center [232, 183] width 8 height 8
click at [232, 201] on button "Keine Passwörter offen notieren oder weitergeben" at bounding box center [232, 197] width 8 height 8
click at [232, 220] on button "Auf verdächtige Situationen achten und sofort melden" at bounding box center [232, 216] width 8 height 8
click at [235, 247] on div "Dokumente stets sicher entsorgen (z.B. Schreddern)" at bounding box center [301, 238] width 146 height 16
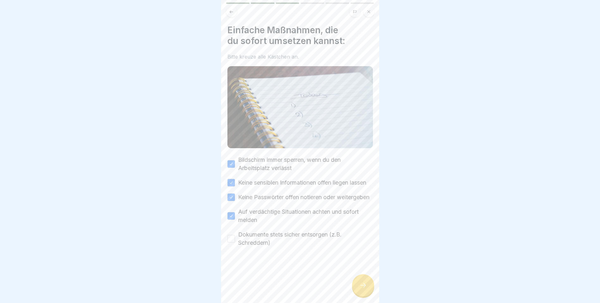
click at [230, 242] on button "Dokumente stets sicher entsorgen (z.B. Schreddern)" at bounding box center [232, 239] width 8 height 8
click at [366, 289] on icon at bounding box center [363, 285] width 8 height 8
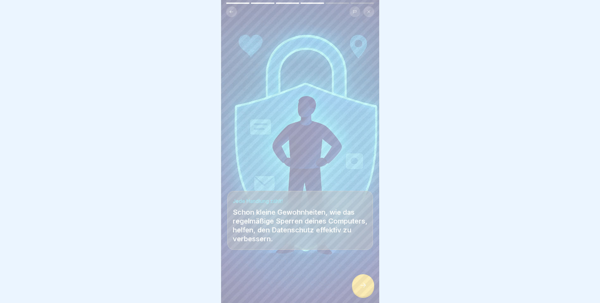
click at [365, 289] on icon at bounding box center [363, 285] width 8 height 8
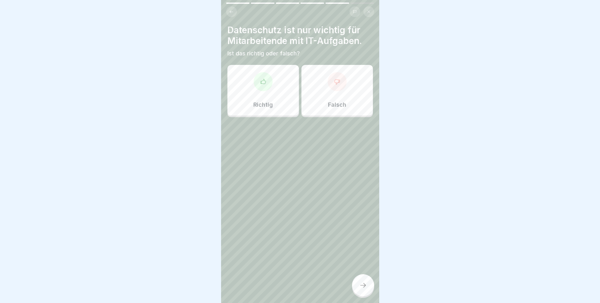
click at [334, 94] on div "Falsch" at bounding box center [338, 90] width 72 height 51
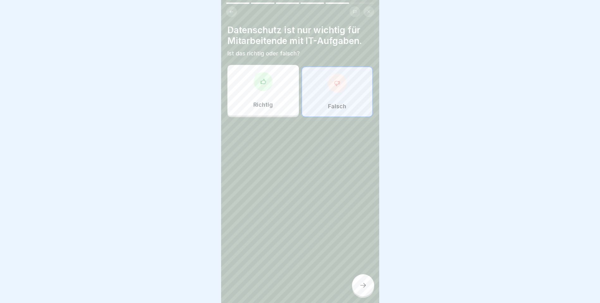
click at [361, 286] on div at bounding box center [363, 285] width 22 height 22
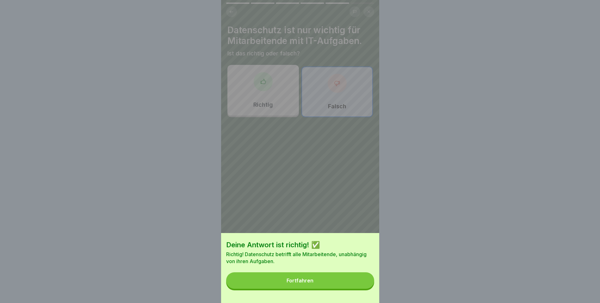
click at [334, 281] on button "Fortfahren" at bounding box center [300, 280] width 148 height 16
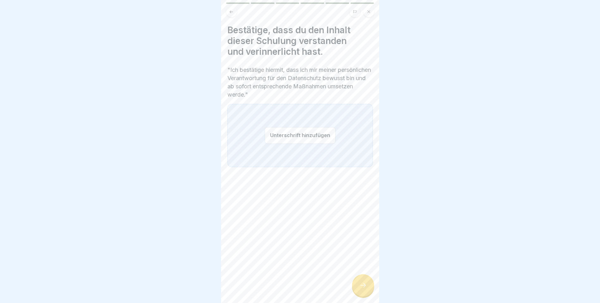
click at [300, 137] on button "Unterschrift hinzufügen" at bounding box center [300, 135] width 71 height 17
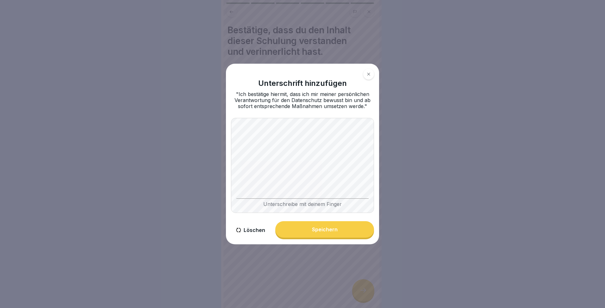
click at [341, 229] on button "Speichern" at bounding box center [324, 229] width 99 height 16
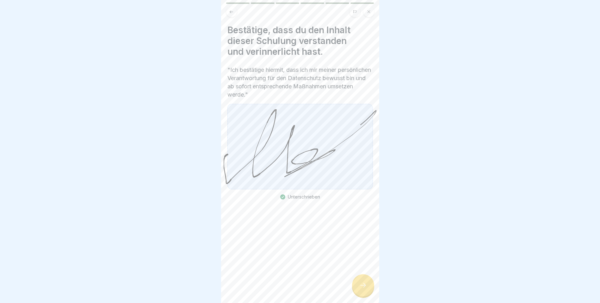
click at [365, 294] on div at bounding box center [363, 285] width 22 height 22
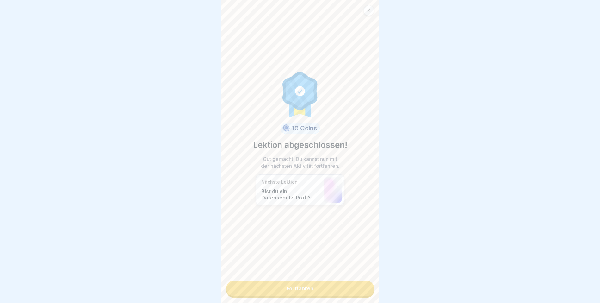
click at [309, 289] on link "Fortfahren" at bounding box center [300, 288] width 148 height 16
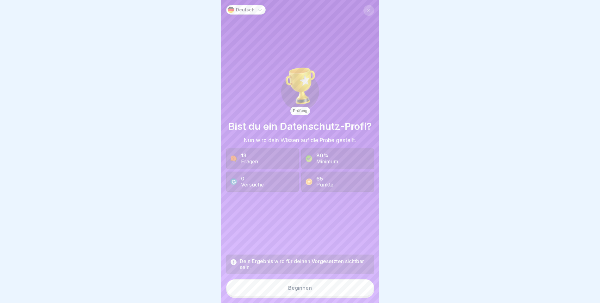
click at [304, 291] on div "Beginnen" at bounding box center [300, 288] width 24 height 6
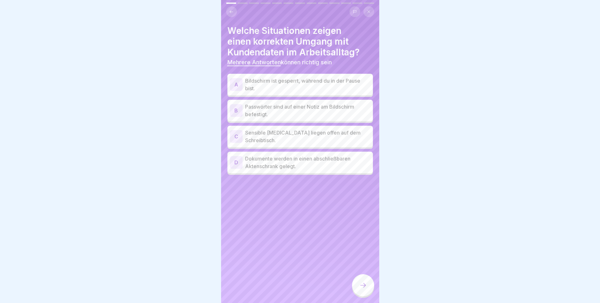
click at [249, 83] on p "Bildschirm ist gesperrt, während du in der Pause bist." at bounding box center [307, 84] width 125 height 15
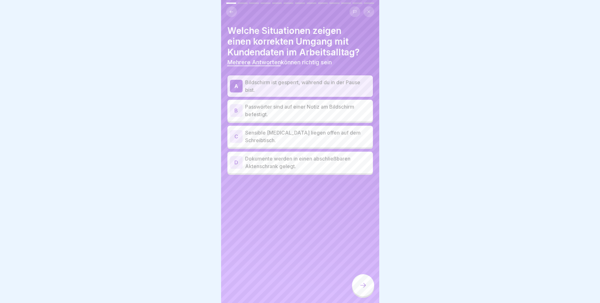
click at [244, 159] on div "D Dokumente werden in einen abschließbaren Aktenschrank gelegt." at bounding box center [300, 162] width 141 height 15
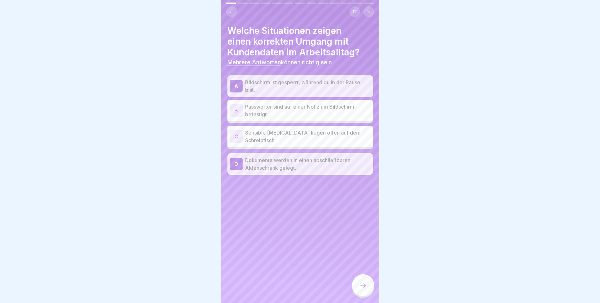
click at [367, 292] on div at bounding box center [363, 285] width 22 height 22
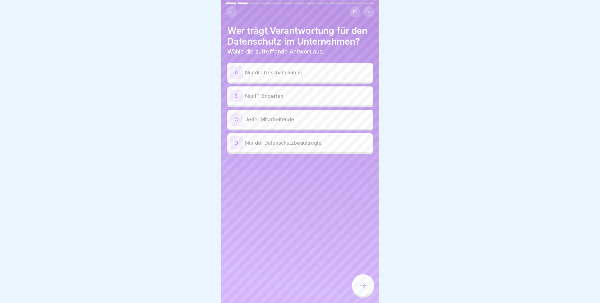
click at [244, 119] on div "C Jeder Mitarbeitende" at bounding box center [300, 119] width 141 height 13
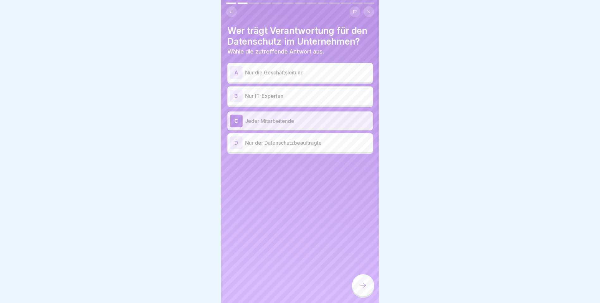
click at [364, 289] on icon at bounding box center [363, 285] width 8 height 8
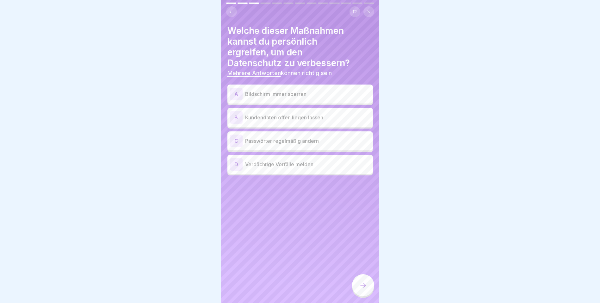
click at [243, 93] on div "A Bildschirm immer sperren" at bounding box center [300, 94] width 141 height 13
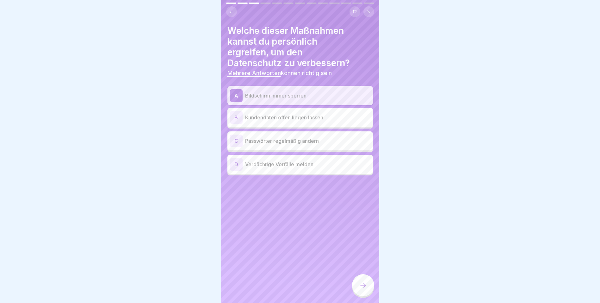
click at [248, 139] on p "Passwörter regelmäßig ändern" at bounding box center [307, 141] width 125 height 8
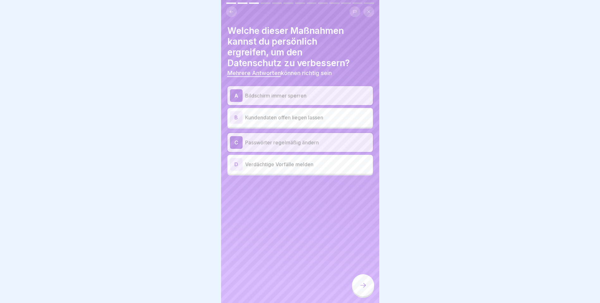
click at [244, 168] on div "D Verdächtige Vorfälle melden" at bounding box center [300, 164] width 141 height 13
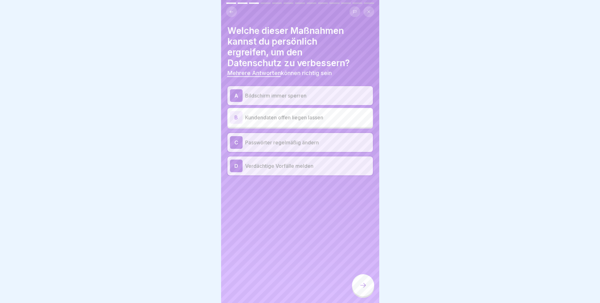
click at [364, 289] on icon at bounding box center [363, 285] width 8 height 8
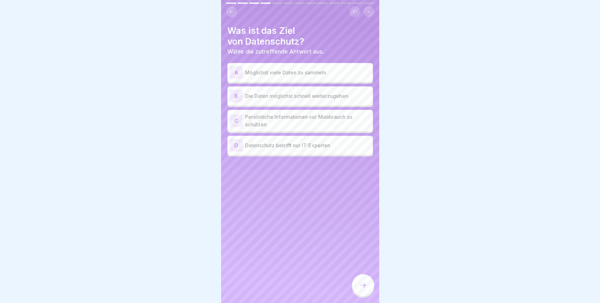
click at [253, 118] on p "Persönliche Informationen vor Missbrauch zu schützen" at bounding box center [307, 120] width 125 height 15
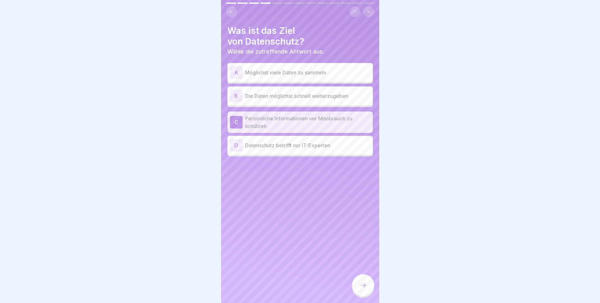
click at [364, 289] on icon at bounding box center [363, 285] width 8 height 8
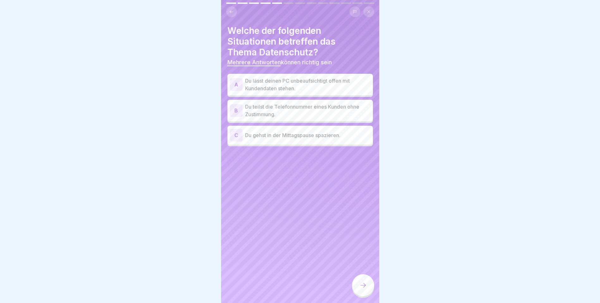
click at [236, 82] on div "A" at bounding box center [236, 84] width 13 height 13
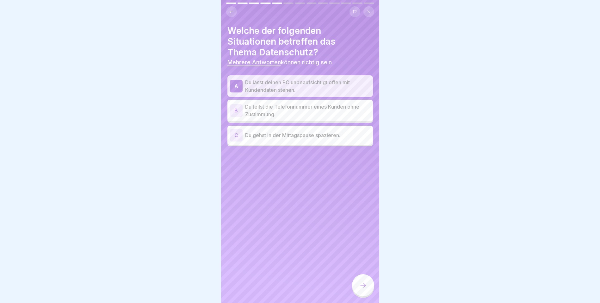
click at [254, 109] on p "Du teilst die Telefonnummer eines Kunden ohne Zustimmung." at bounding box center [307, 110] width 125 height 15
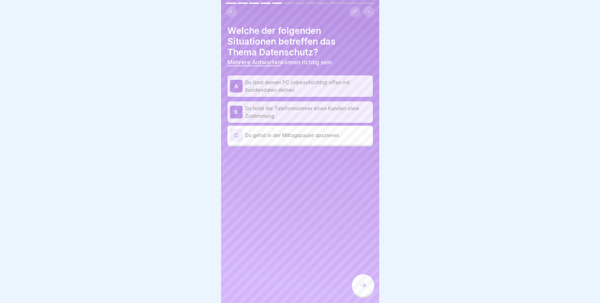
click at [360, 289] on icon at bounding box center [363, 285] width 8 height 8
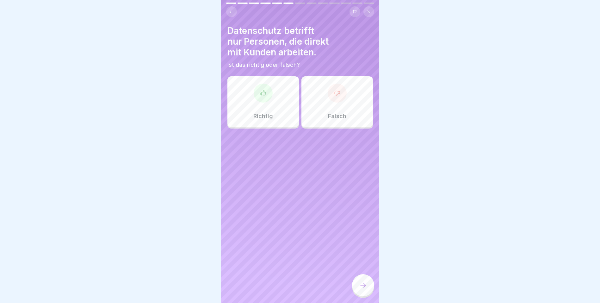
click at [329, 112] on div "Falsch" at bounding box center [338, 101] width 72 height 51
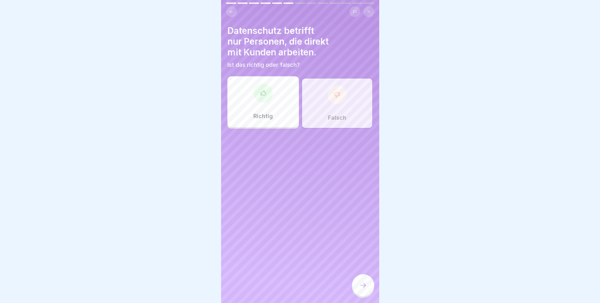
click at [363, 289] on icon at bounding box center [363, 285] width 8 height 8
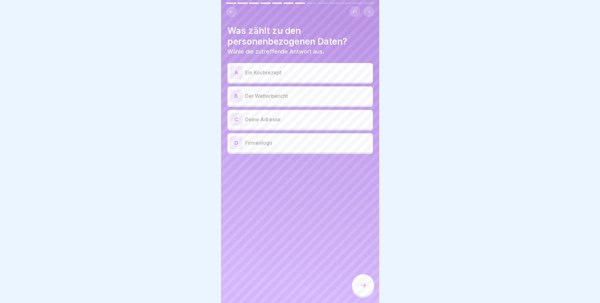
click at [253, 120] on p "Deine Adresse" at bounding box center [307, 120] width 125 height 8
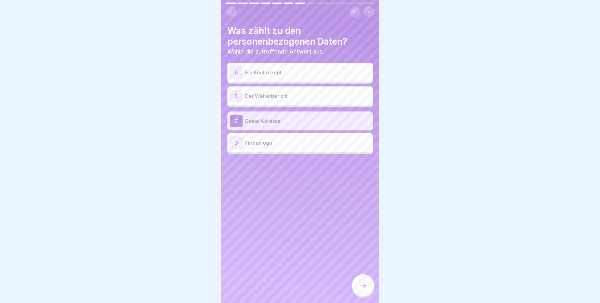
click at [366, 289] on icon at bounding box center [363, 285] width 8 height 8
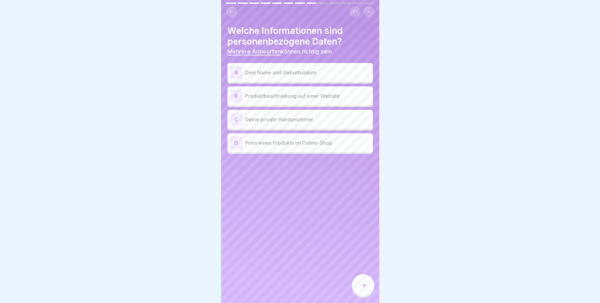
click at [248, 69] on p "Dein Name und Geburtsdatum" at bounding box center [307, 73] width 125 height 8
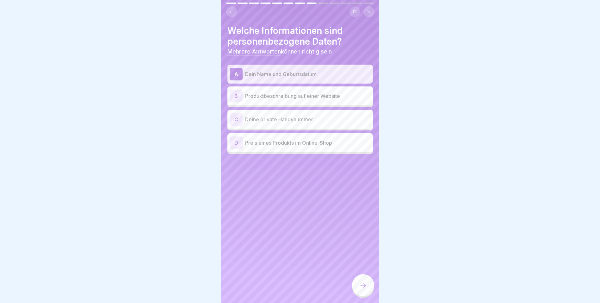
click at [251, 121] on p "Deine private Handynummer" at bounding box center [307, 120] width 125 height 8
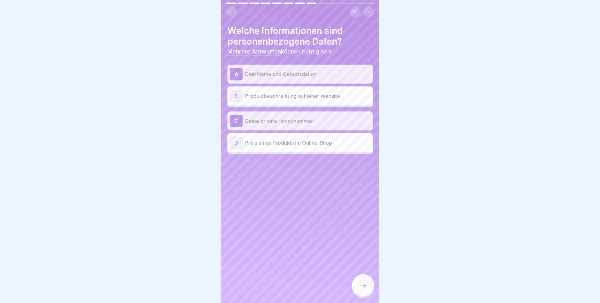
click at [363, 286] on div at bounding box center [363, 285] width 22 height 22
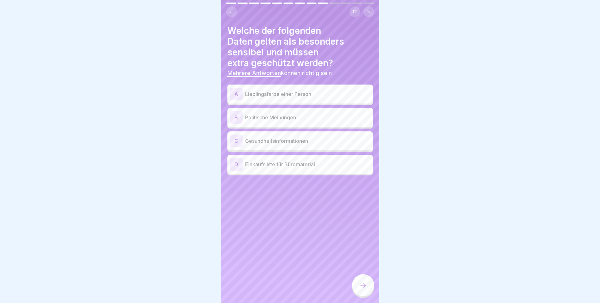
click at [249, 140] on p "Gesundheitsinformationen" at bounding box center [307, 141] width 125 height 8
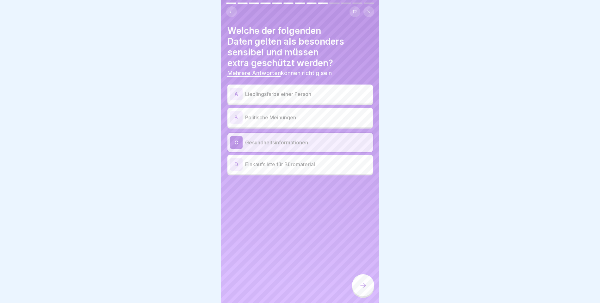
click at [245, 120] on p "Politische Meinungen" at bounding box center [307, 118] width 125 height 8
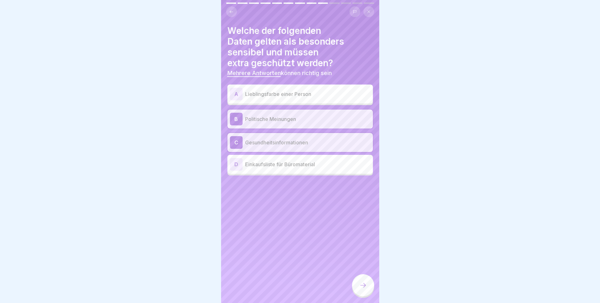
click at [362, 289] on icon at bounding box center [363, 285] width 8 height 8
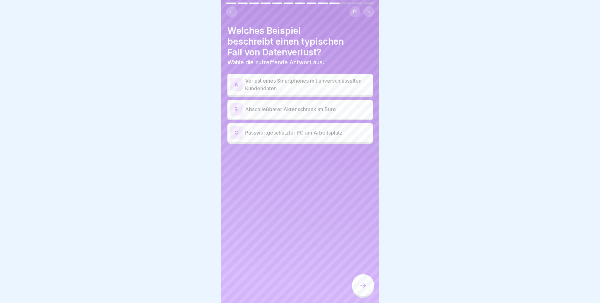
click at [259, 84] on p "Verlust eines Smartphones mit unverschlüsselten Kundendaten" at bounding box center [307, 84] width 125 height 15
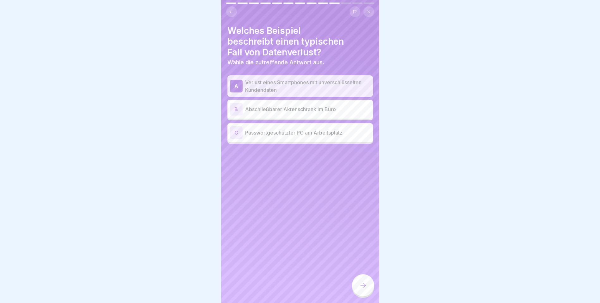
click at [366, 287] on icon at bounding box center [363, 285] width 8 height 8
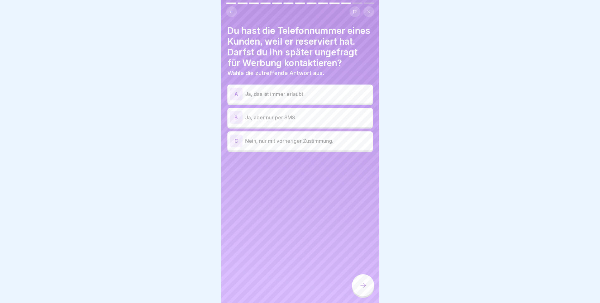
click at [260, 145] on p "Nein, nur mit vorheriger Zustimmung." at bounding box center [307, 141] width 125 height 8
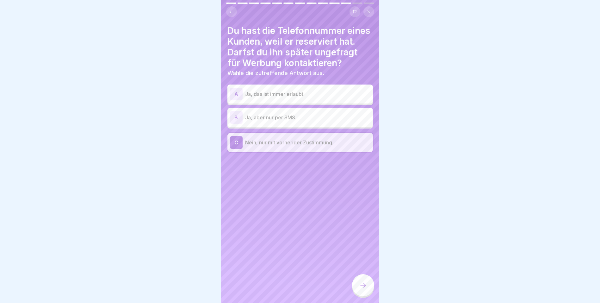
click at [367, 293] on div at bounding box center [363, 285] width 22 height 22
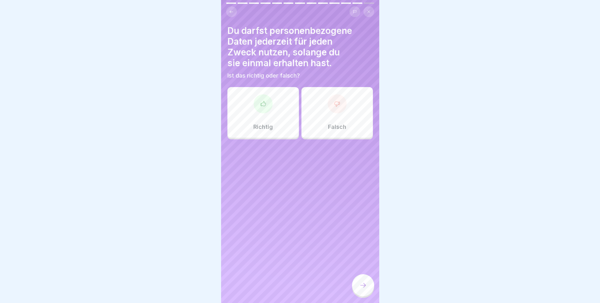
click at [341, 121] on div "Falsch" at bounding box center [338, 112] width 72 height 51
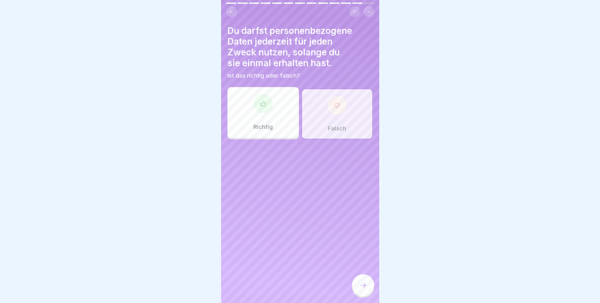
click at [364, 289] on icon at bounding box center [363, 285] width 8 height 8
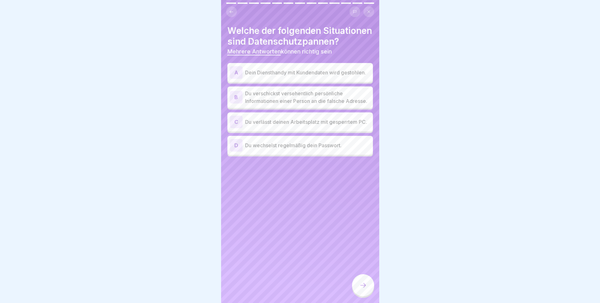
click at [253, 76] on p "Dein Diensthandy mit Kundendaten wird gestohlen." at bounding box center [307, 73] width 125 height 8
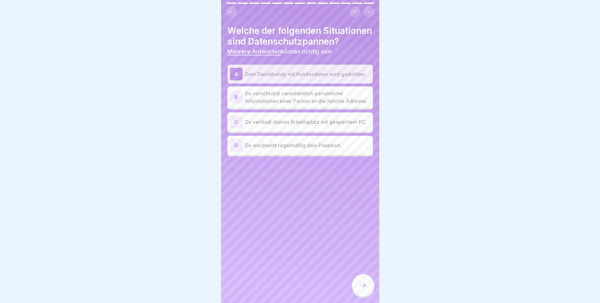
click at [261, 105] on p "Du verschickst versehentlich persönliche Informationen einer Person an die fals…" at bounding box center [307, 97] width 125 height 15
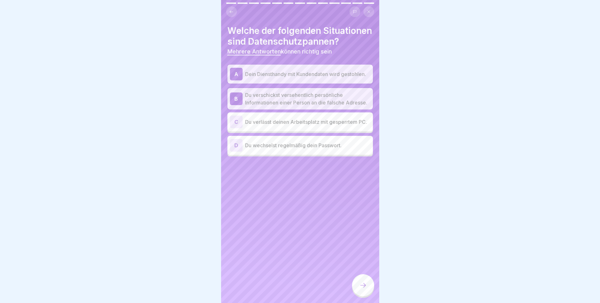
click at [366, 289] on icon at bounding box center [363, 285] width 8 height 8
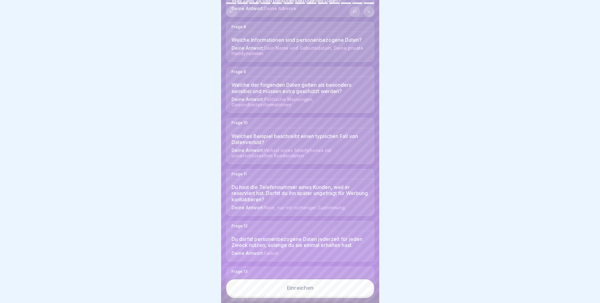
scroll to position [426, 0]
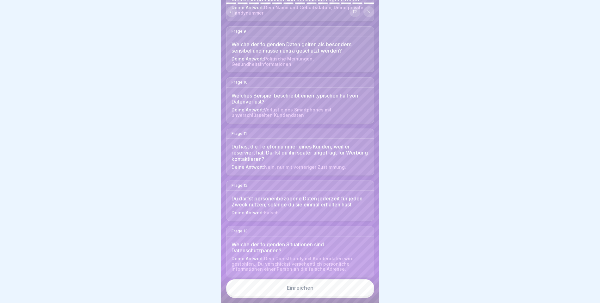
click at [328, 291] on button "Einreichen" at bounding box center [300, 287] width 148 height 17
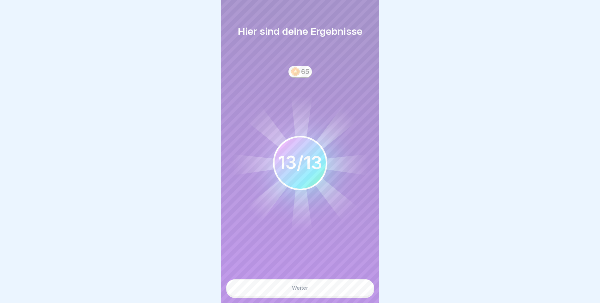
click at [312, 291] on button "Weiter" at bounding box center [300, 287] width 148 height 17
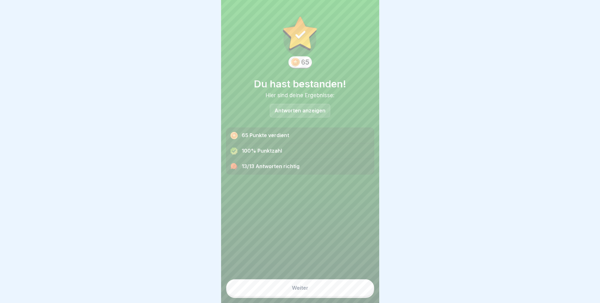
scroll to position [5, 0]
click at [316, 287] on button "Weiter" at bounding box center [300, 287] width 148 height 17
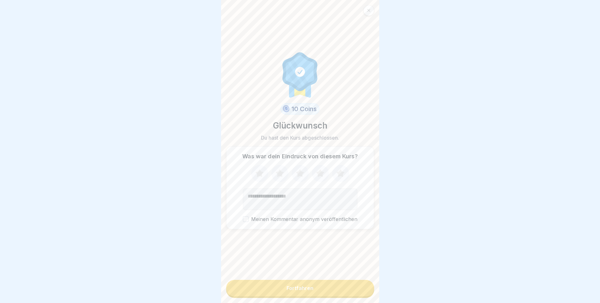
click at [338, 169] on icon at bounding box center [340, 173] width 8 height 8
click at [314, 288] on button "Fortfahren" at bounding box center [300, 288] width 148 height 16
